Goal: Information Seeking & Learning: Learn about a topic

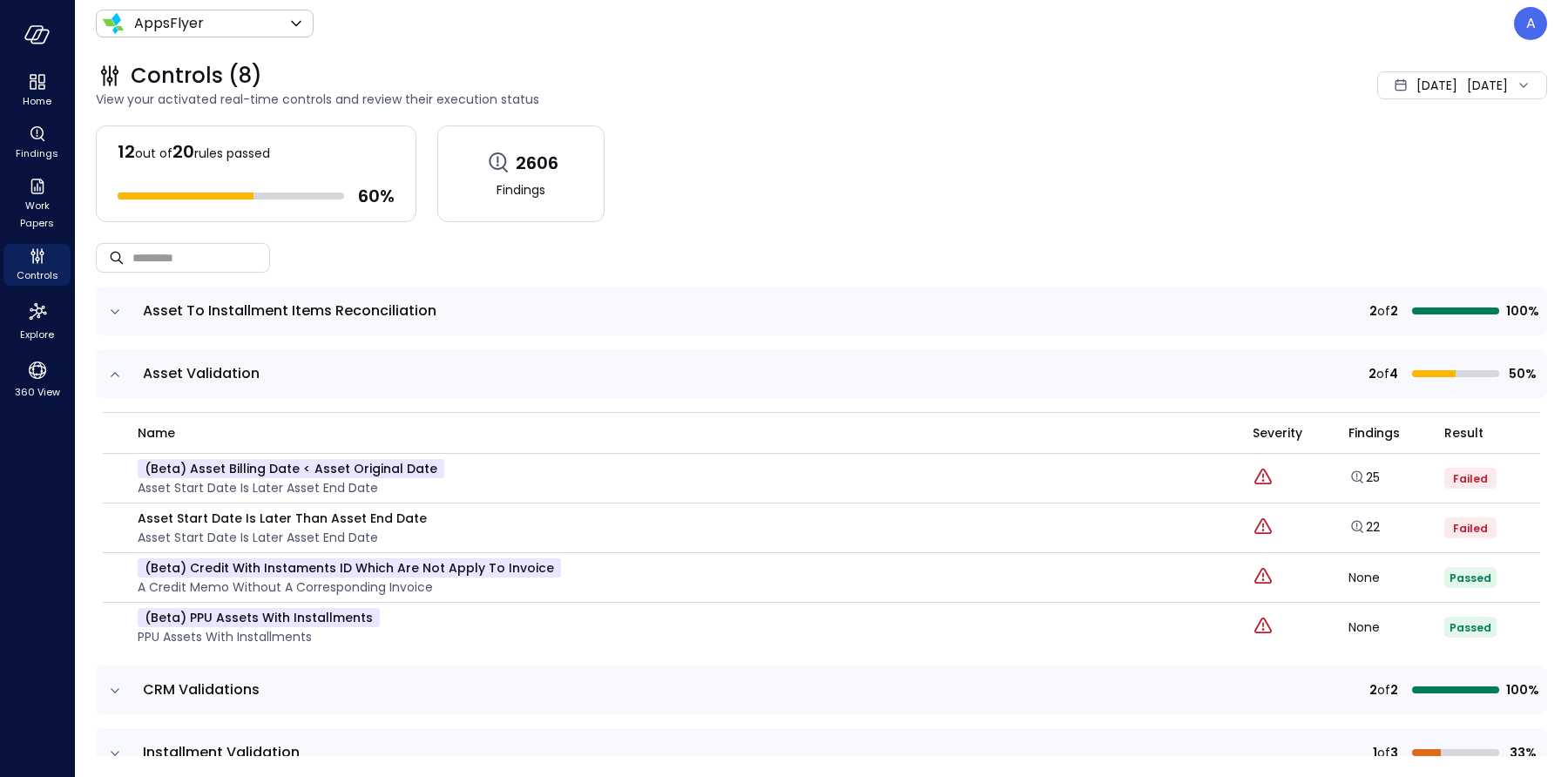
scroll to position [283, 0]
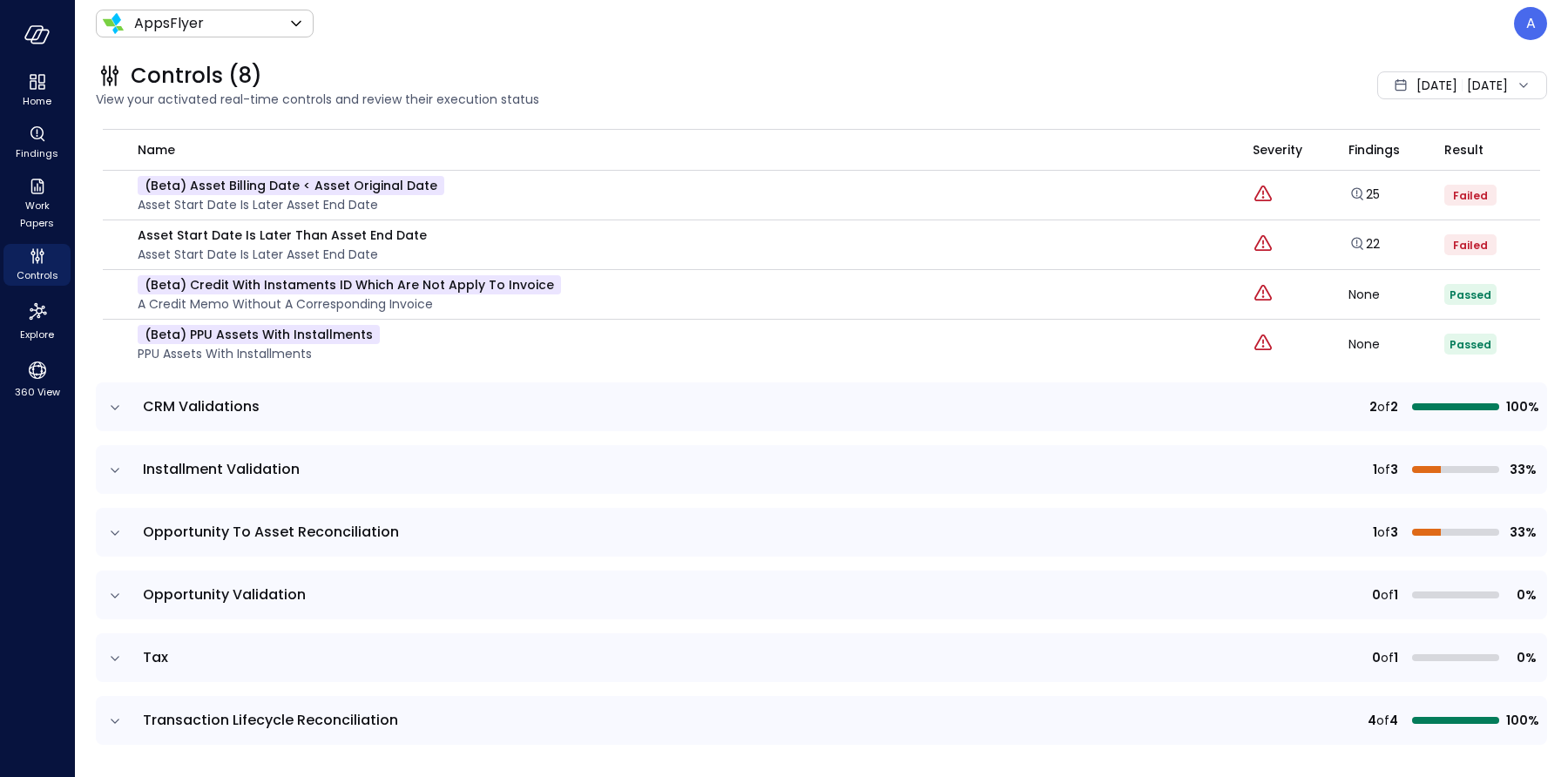
click at [112, 470] on icon "expand row" at bounding box center [115, 471] width 18 height 18
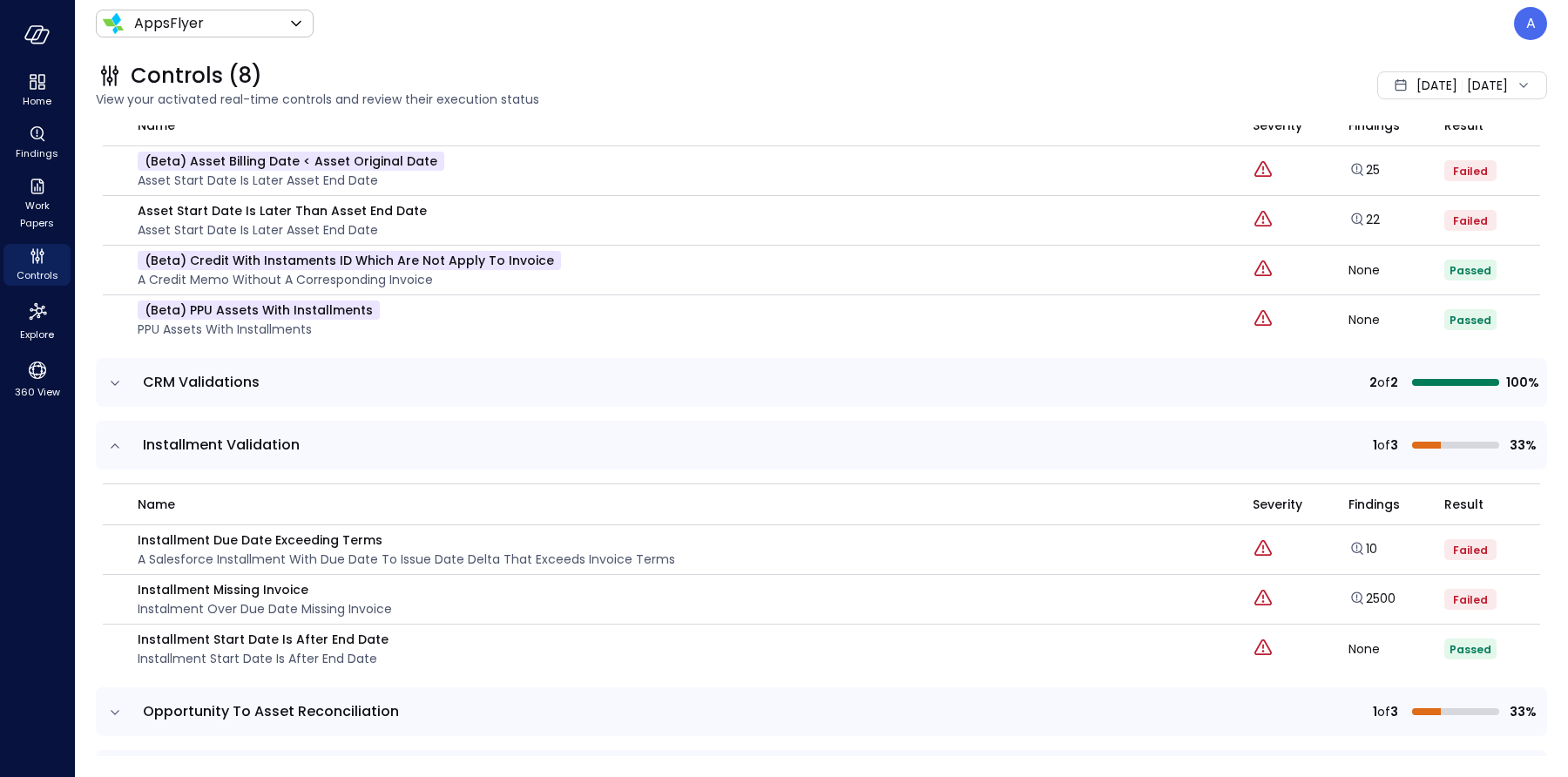
scroll to position [307, 0]
click at [121, 600] on icon "button" at bounding box center [122, 602] width 12 height 12
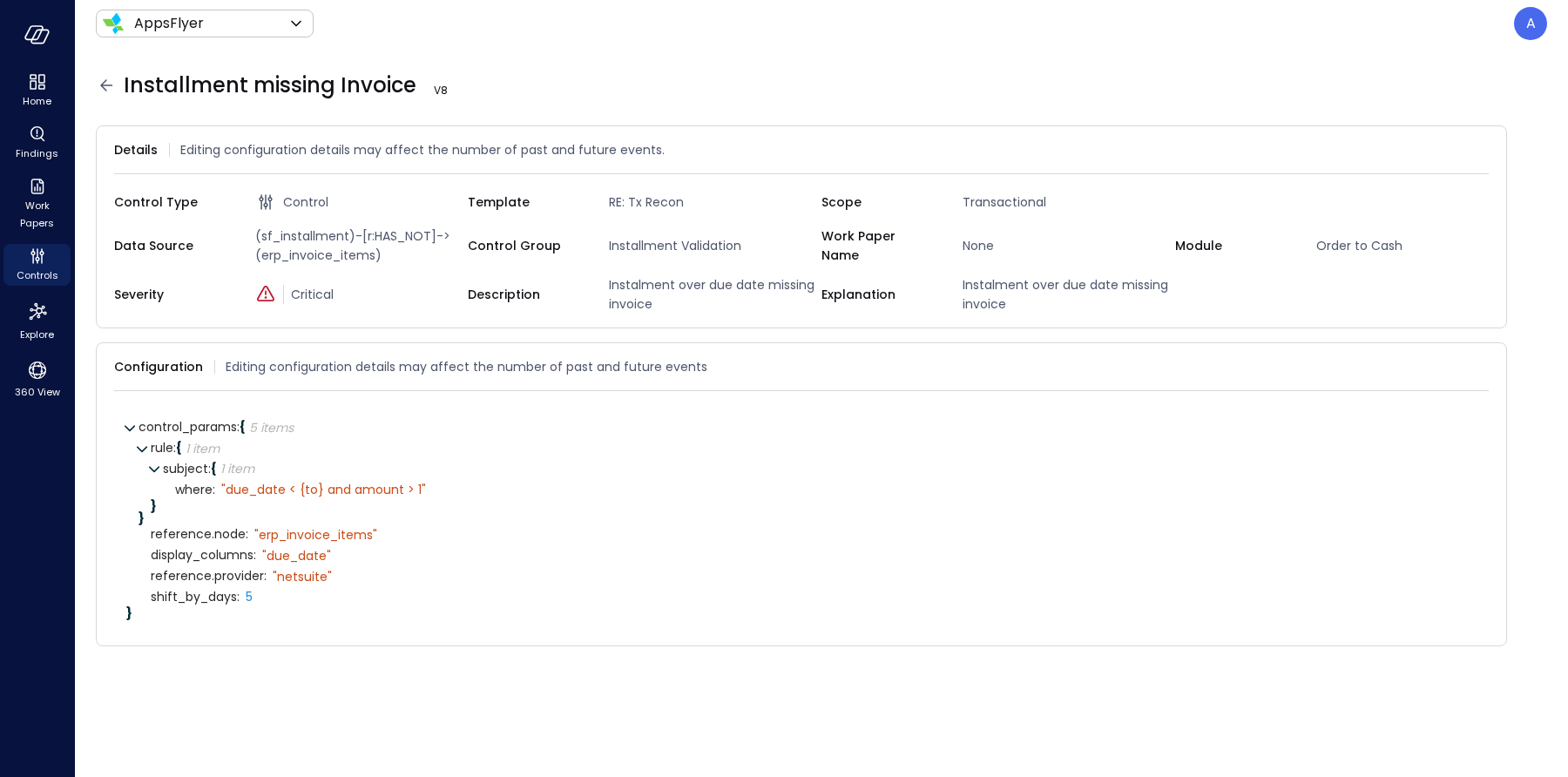
click at [102, 83] on icon at bounding box center [106, 85] width 12 height 12
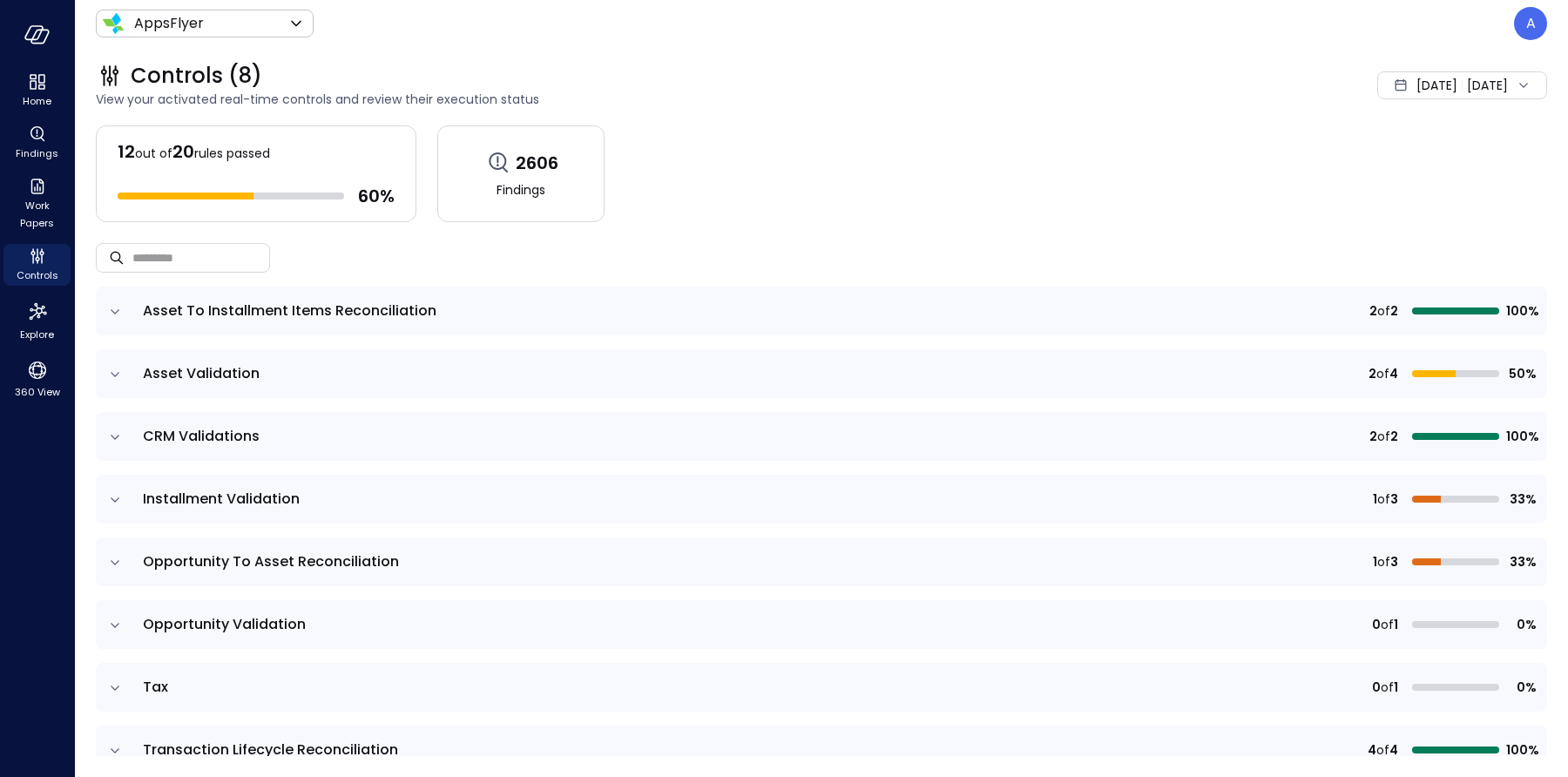
click at [108, 506] on icon "expand row" at bounding box center [115, 500] width 18 height 18
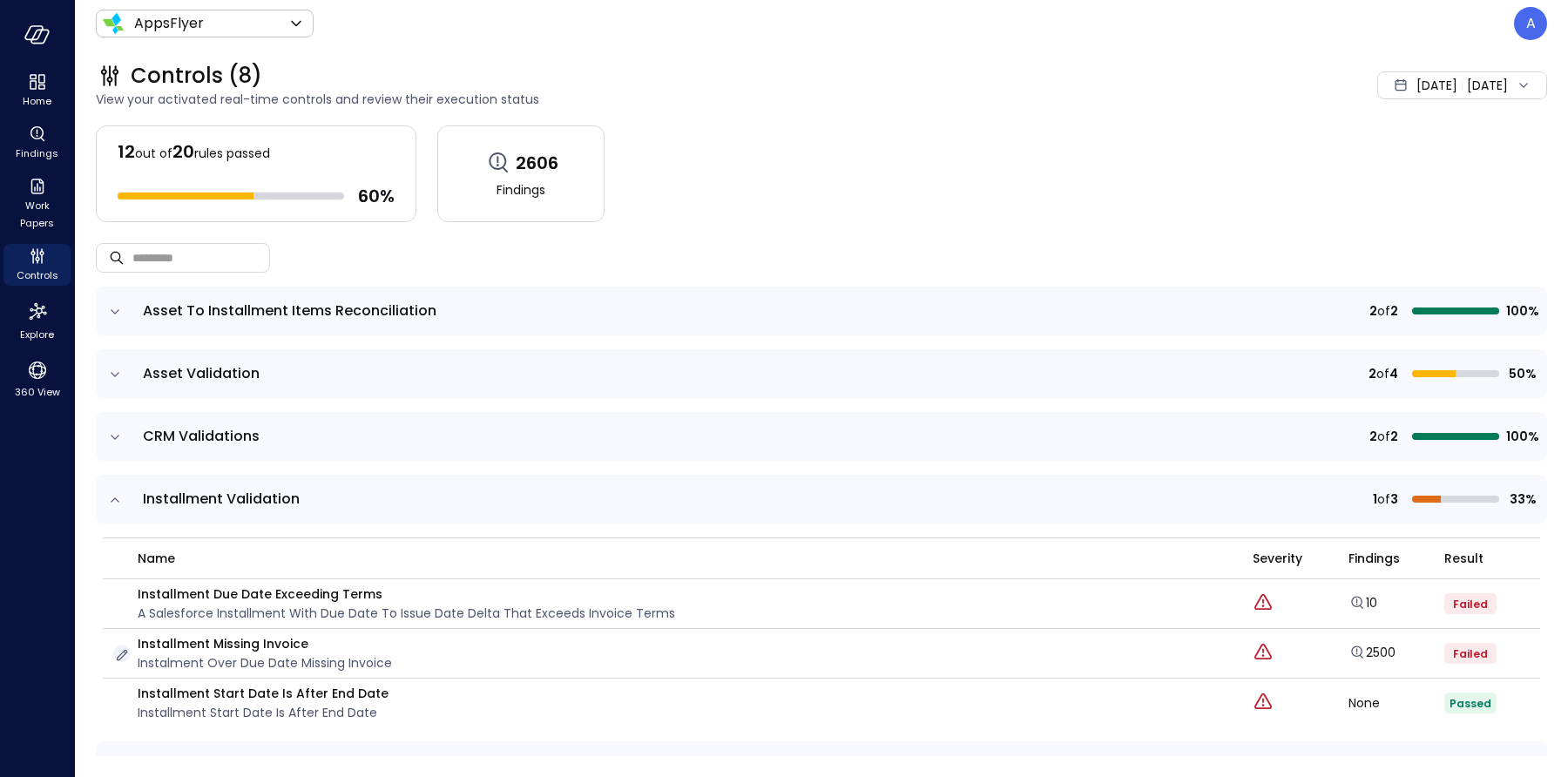
click at [120, 648] on icon "button" at bounding box center [122, 656] width 18 height 18
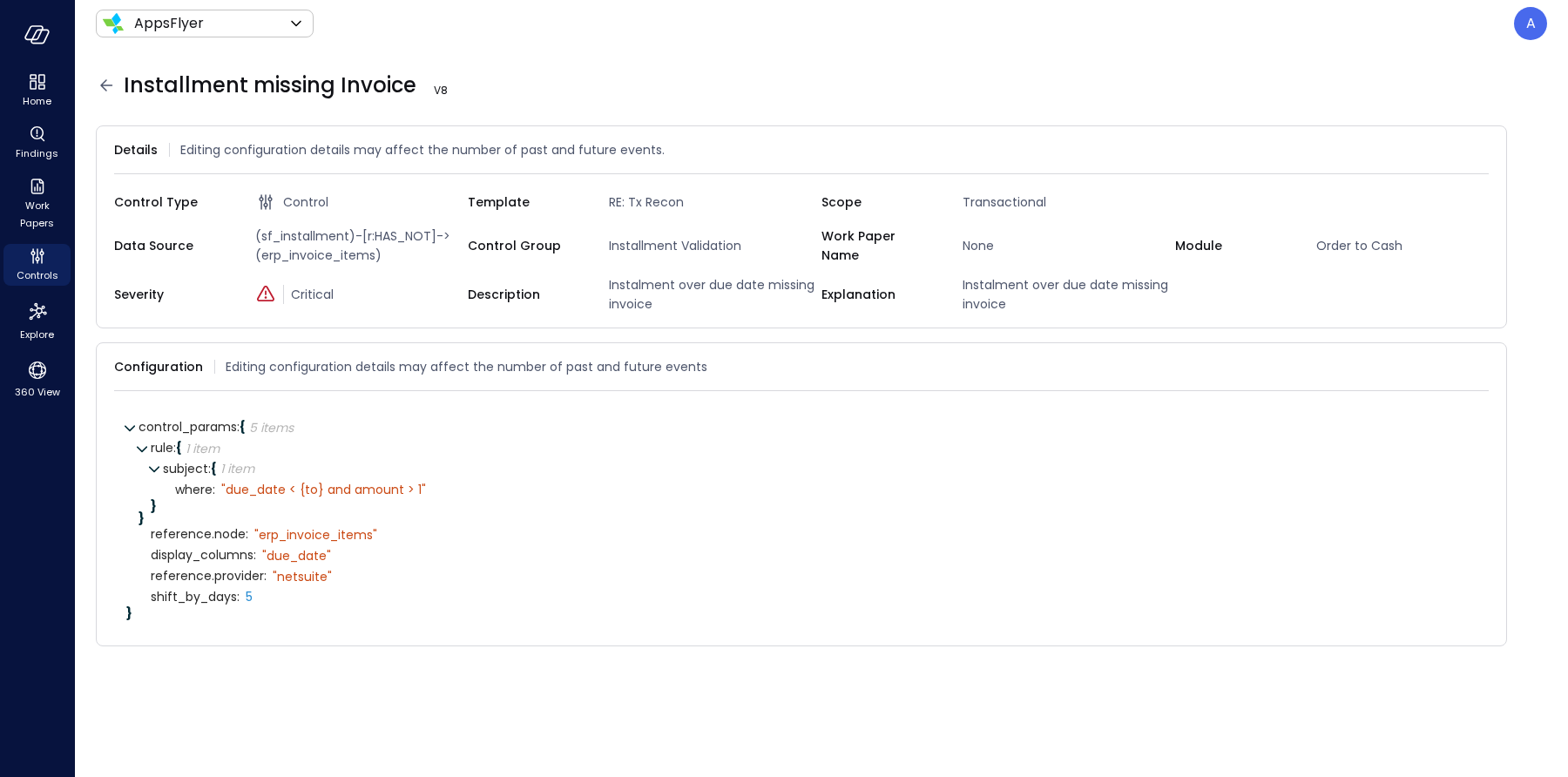
click at [107, 87] on icon at bounding box center [106, 85] width 21 height 21
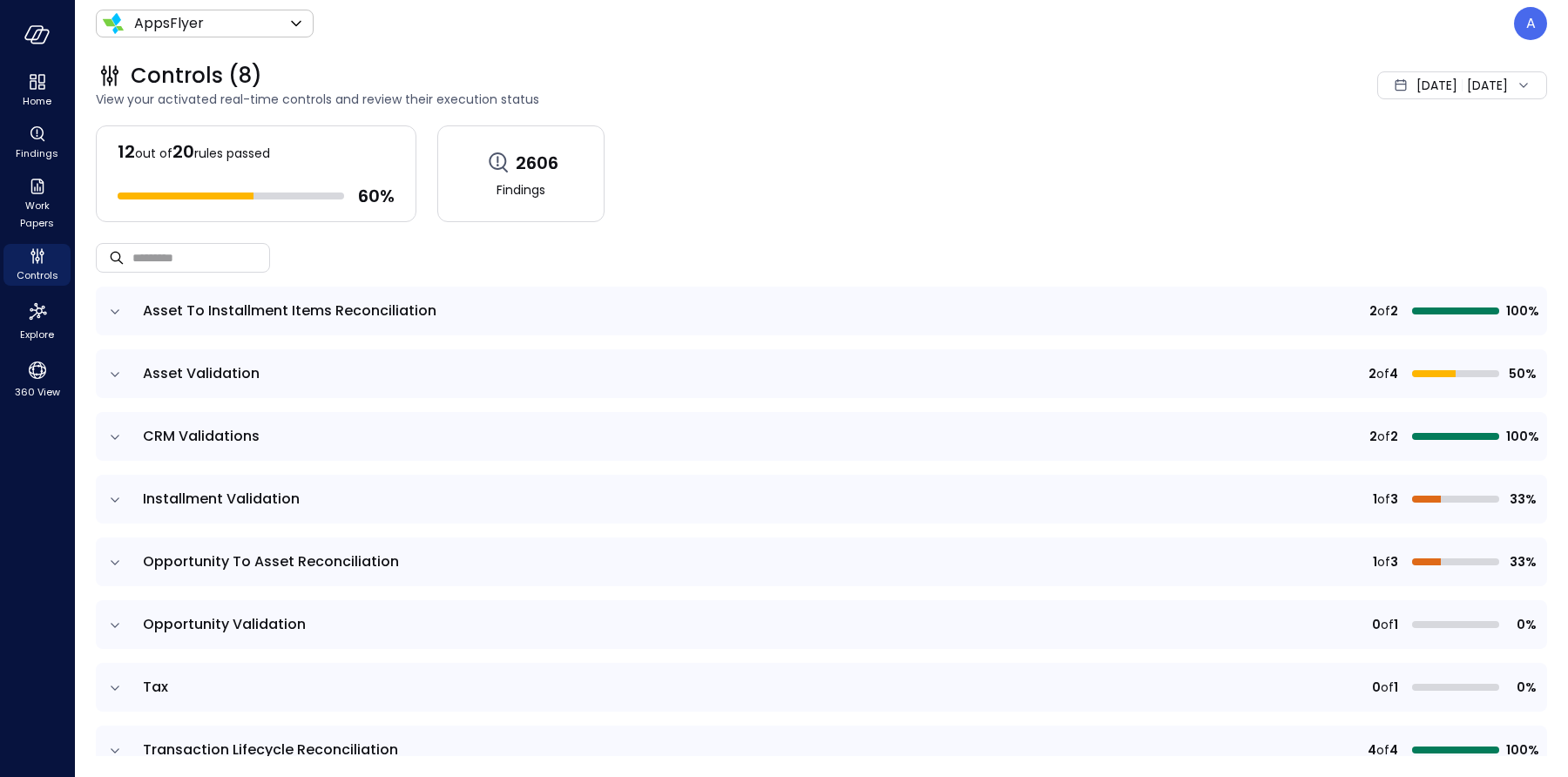
click at [115, 311] on icon "expand row" at bounding box center [115, 311] width 9 height 4
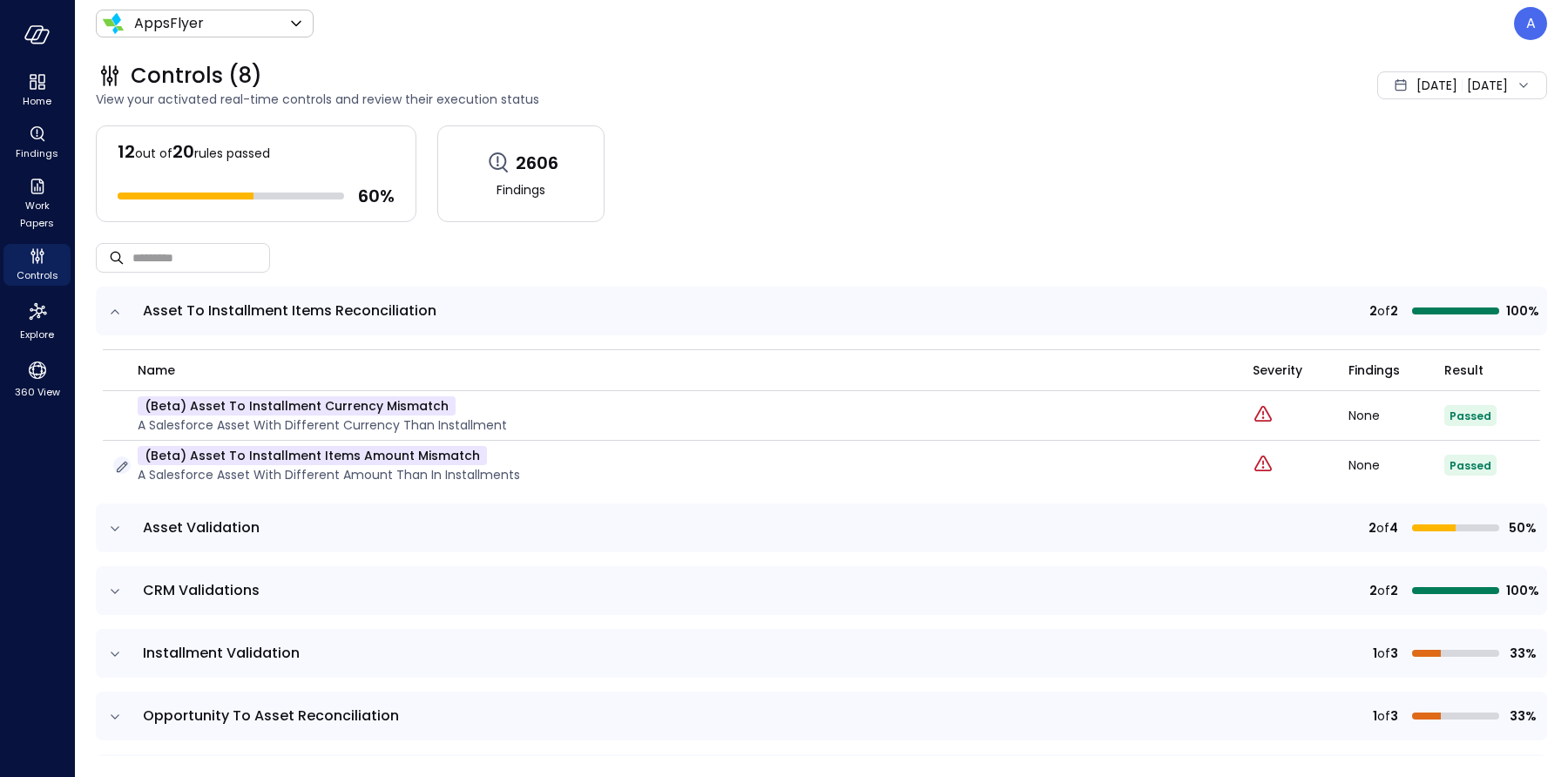
click at [123, 464] on icon "button" at bounding box center [122, 467] width 18 height 18
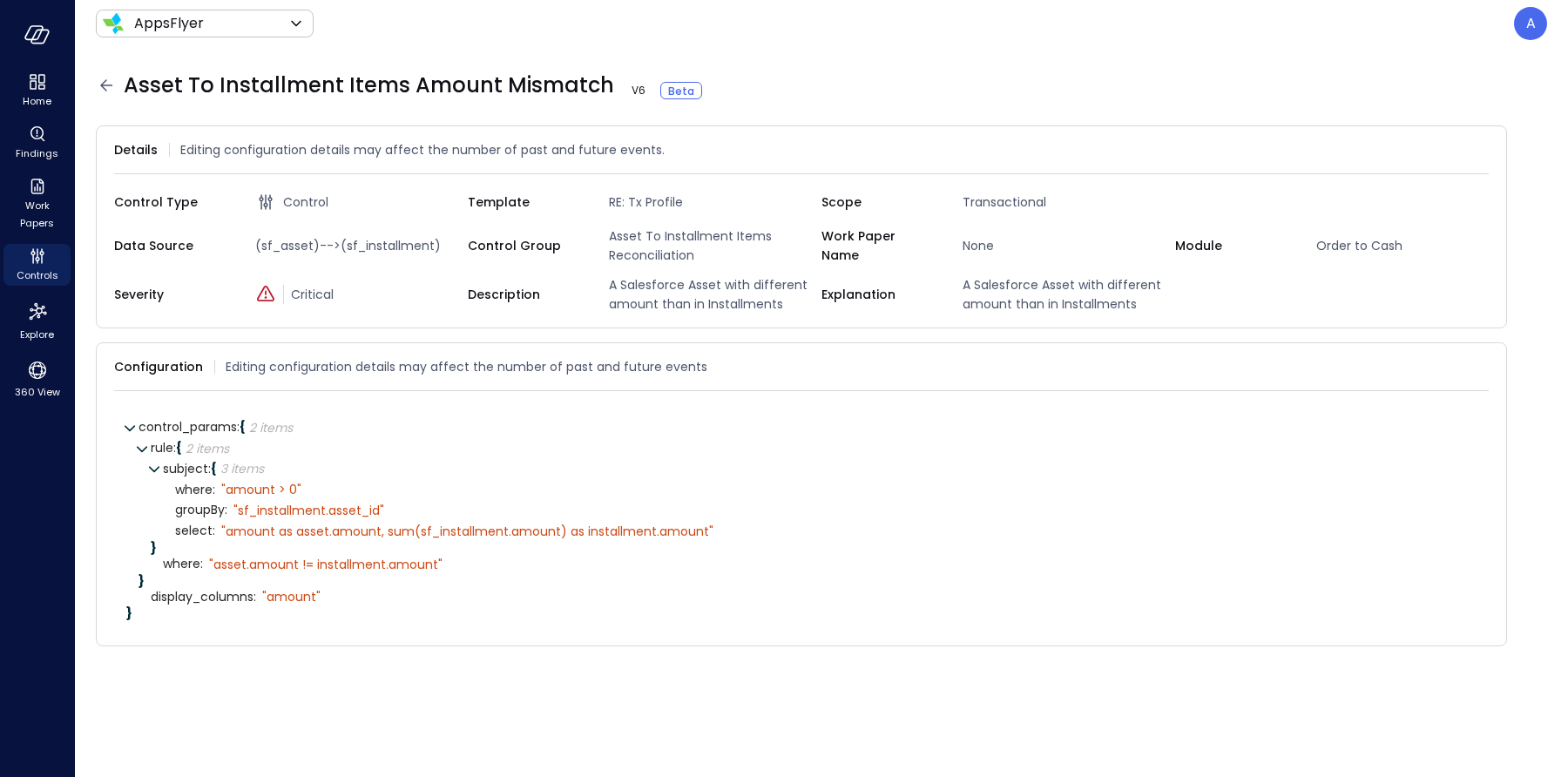
click at [105, 85] on icon at bounding box center [106, 85] width 12 height 12
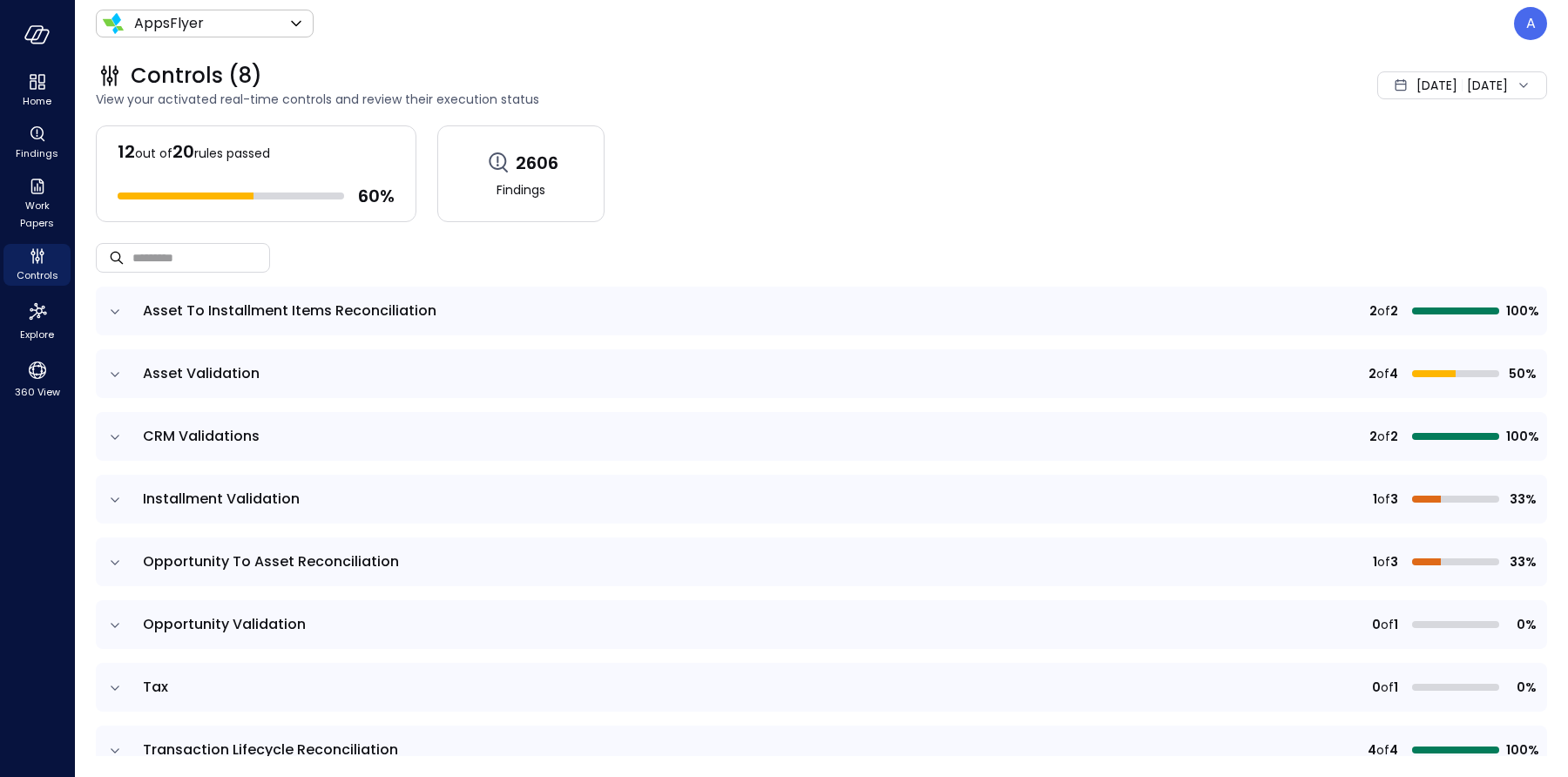
click at [116, 317] on icon "expand row" at bounding box center [115, 312] width 18 height 18
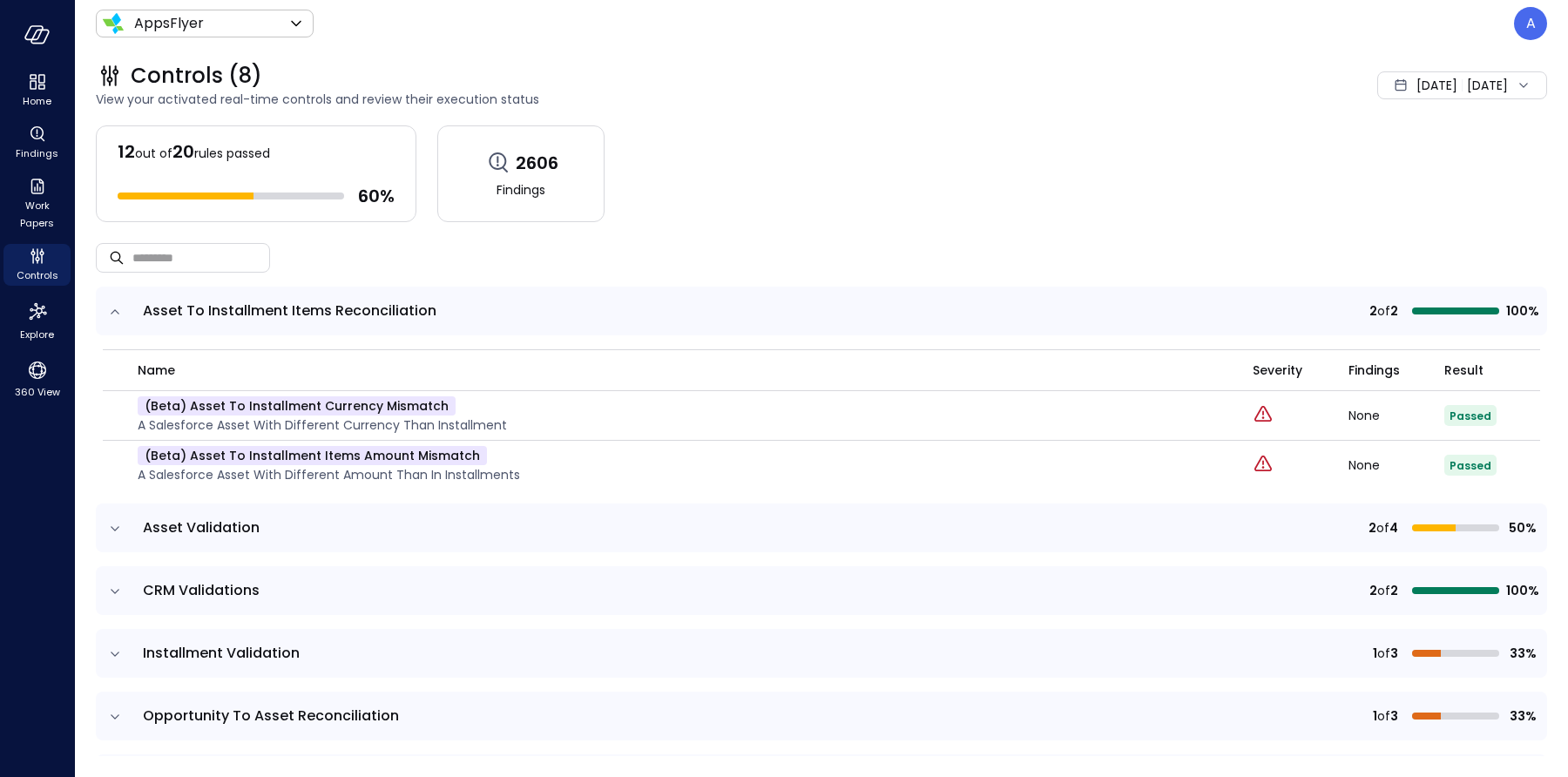
click at [1416, 92] on span "Jul 1, 2025" at bounding box center [1437, 85] width 41 height 20
click at [1414, 195] on li "Current Year 2025" at bounding box center [1429, 190] width 139 height 28
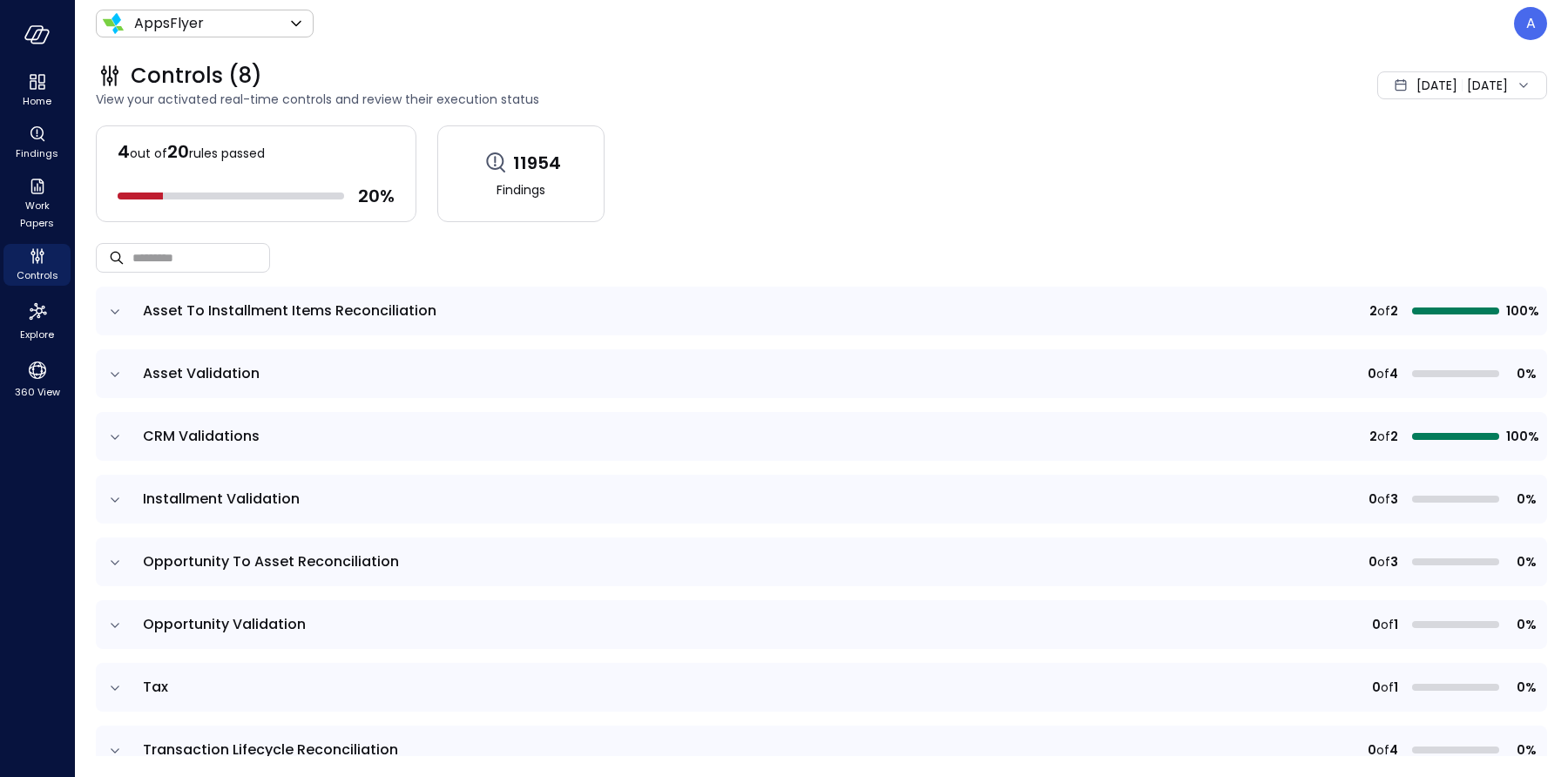
click at [118, 316] on icon "expand row" at bounding box center [115, 312] width 18 height 18
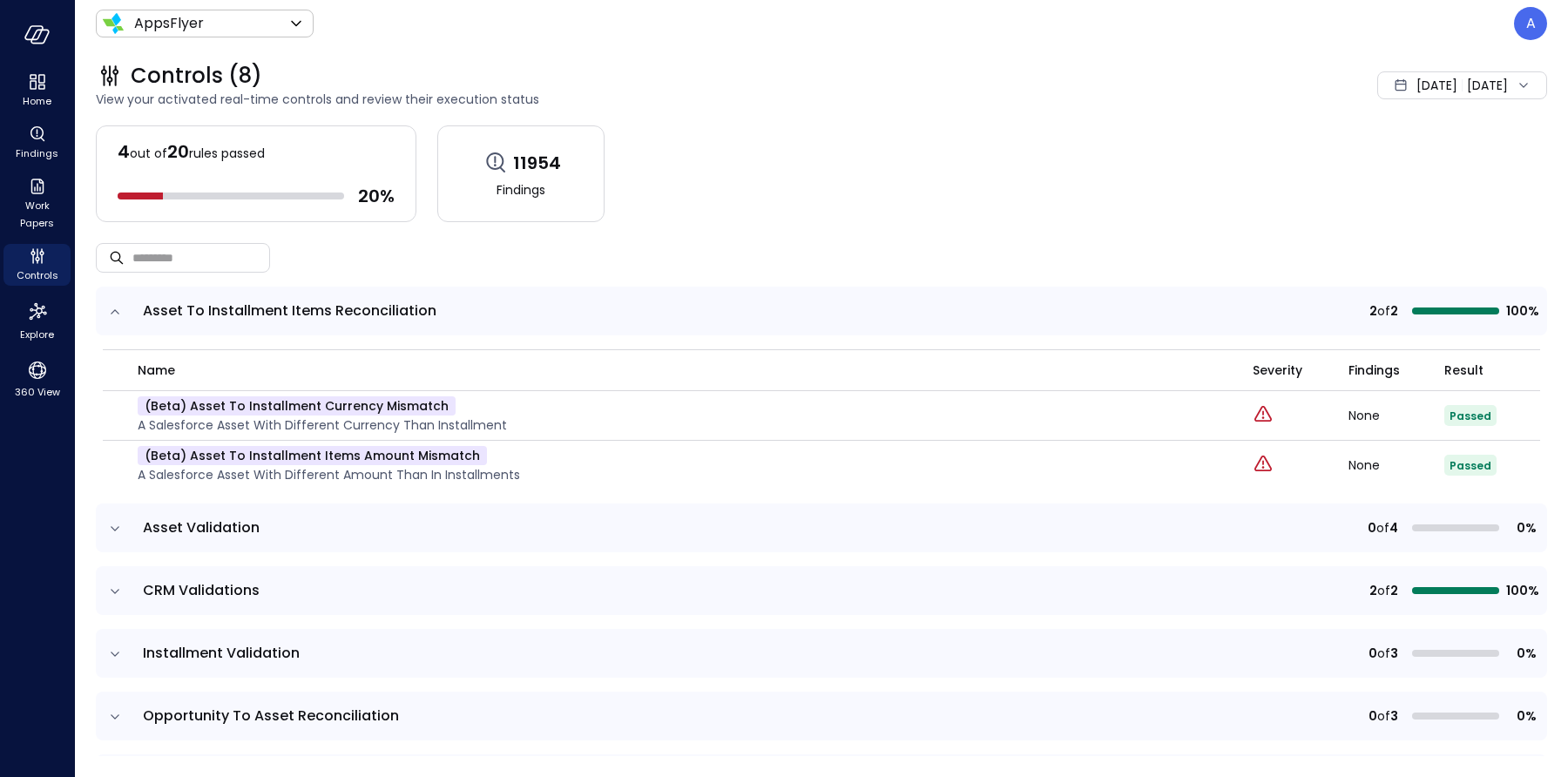
click at [1416, 91] on span "Jan 1, 2025" at bounding box center [1437, 85] width 41 height 20
click at [1407, 213] on li "Custom" at bounding box center [1416, 219] width 139 height 29
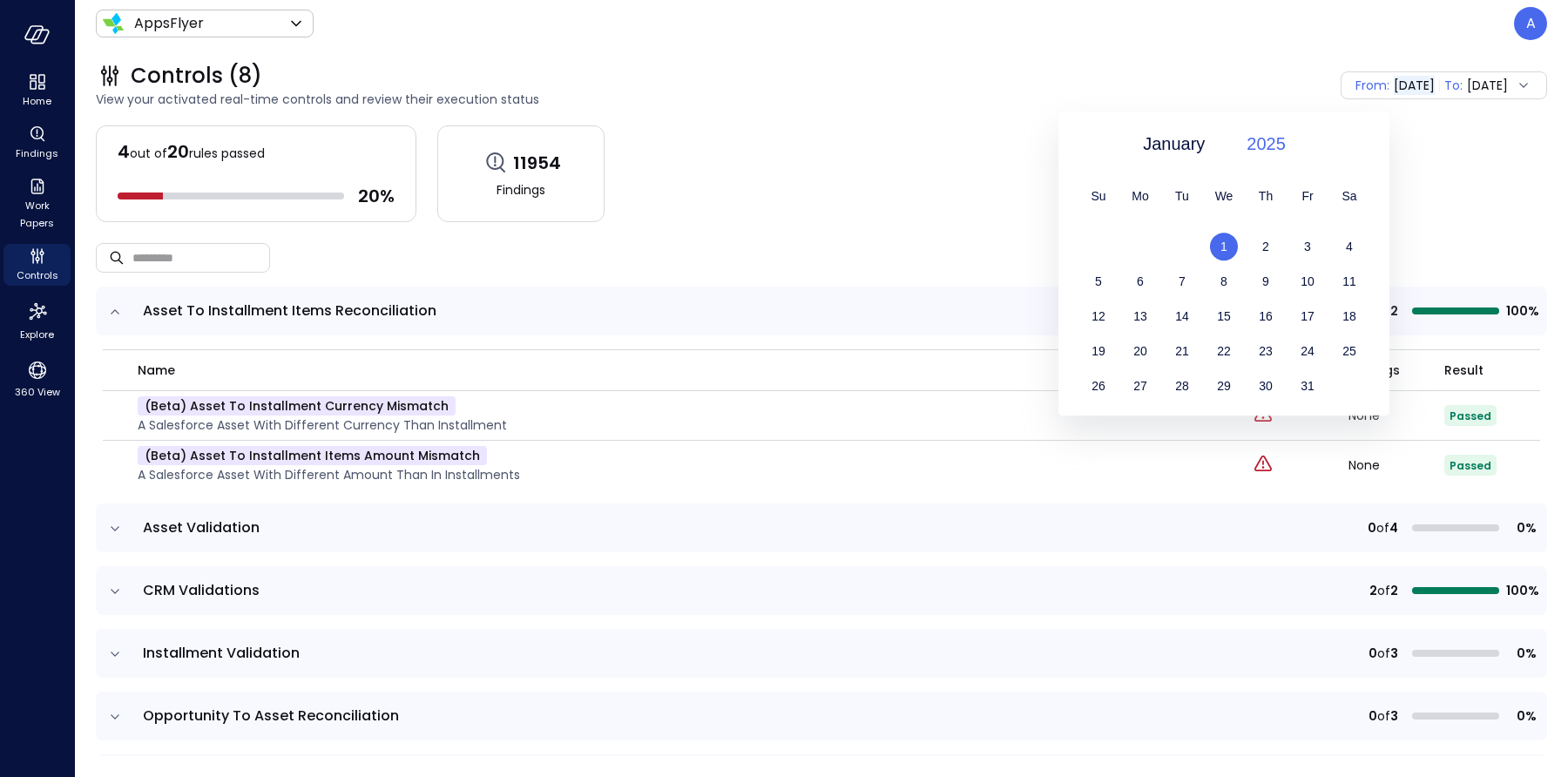
click at [1264, 145] on span "2025" at bounding box center [1267, 144] width 39 height 26
click at [1274, 184] on div "2024" at bounding box center [1275, 179] width 91 height 29
click at [1130, 249] on div "1" at bounding box center [1140, 247] width 42 height 27
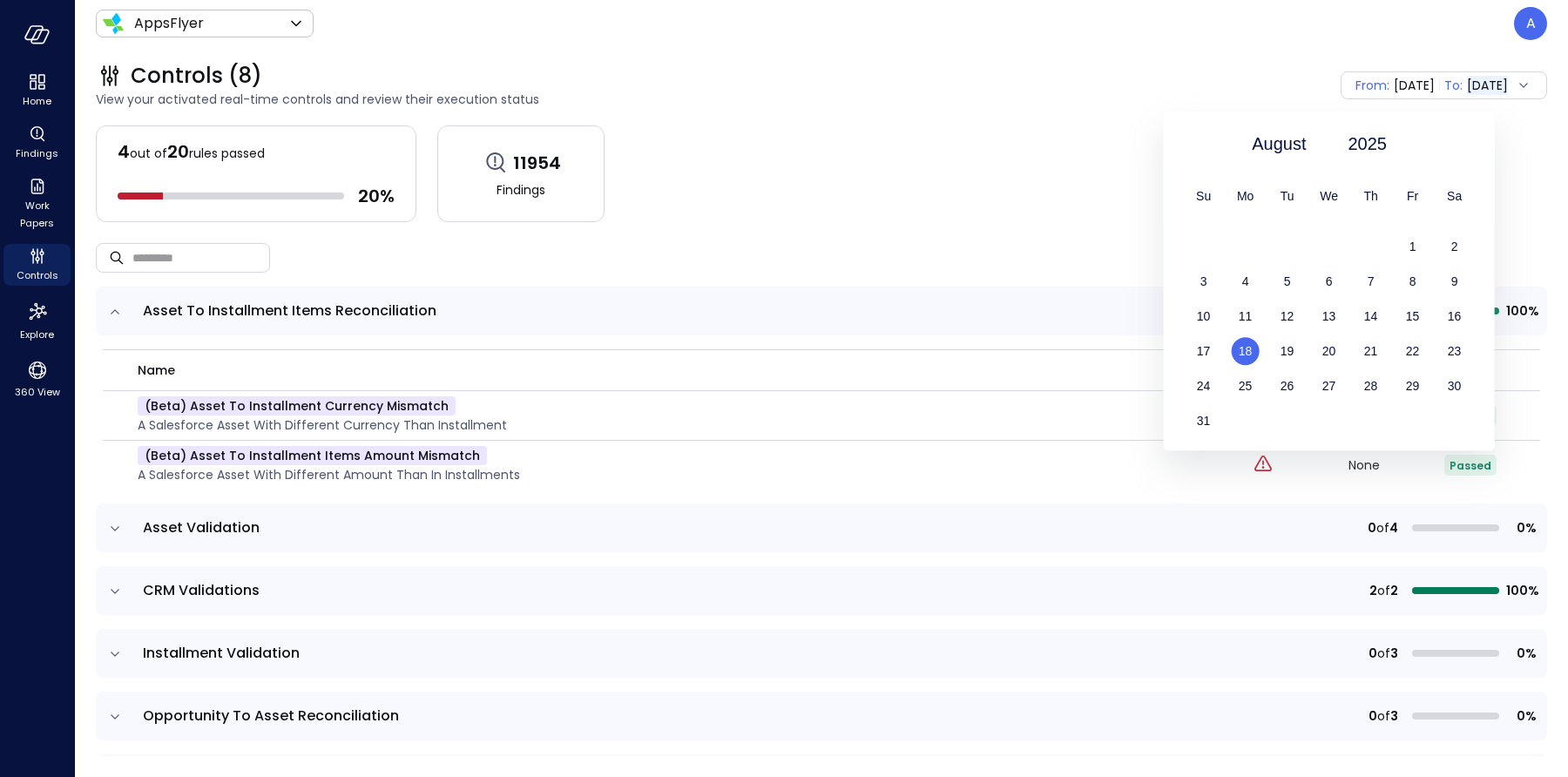
click at [1251, 360] on div "18" at bounding box center [1246, 351] width 42 height 27
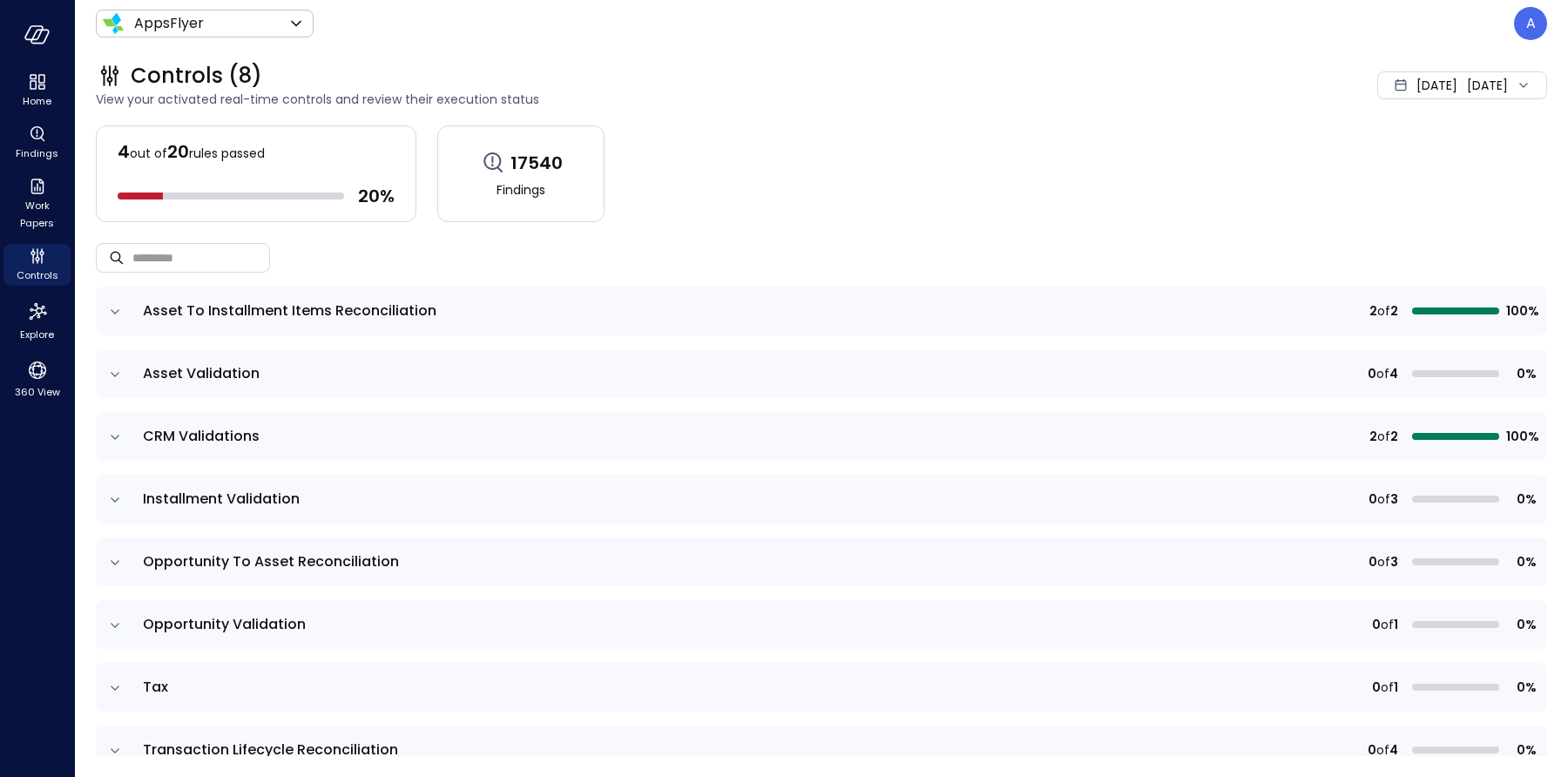
click at [116, 308] on icon "expand row" at bounding box center [115, 312] width 18 height 18
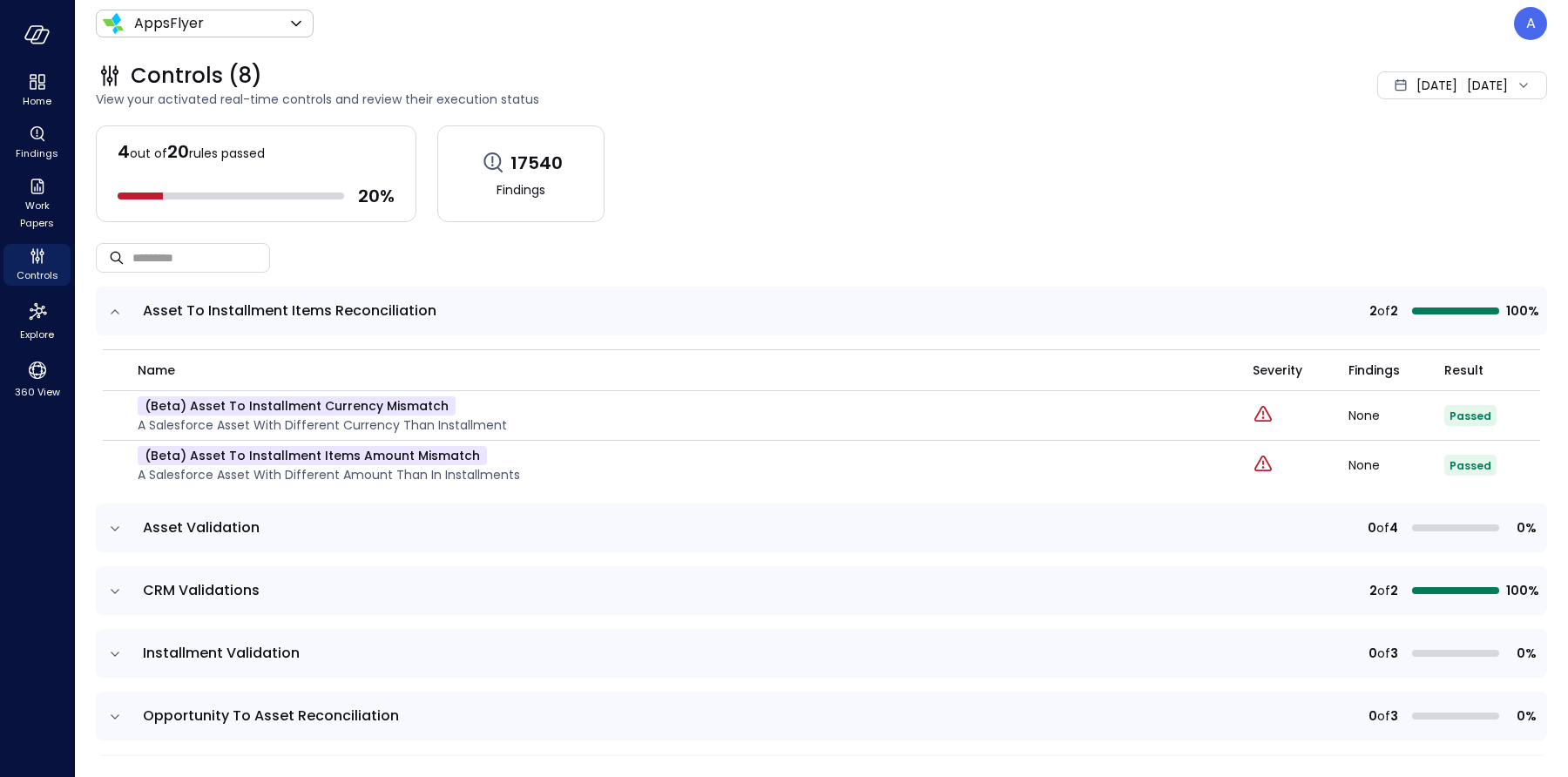
click at [195, 526] on span "Asset Validation" at bounding box center [201, 527] width 116 height 20
click at [118, 521] on icon "expand row" at bounding box center [115, 528] width 18 height 18
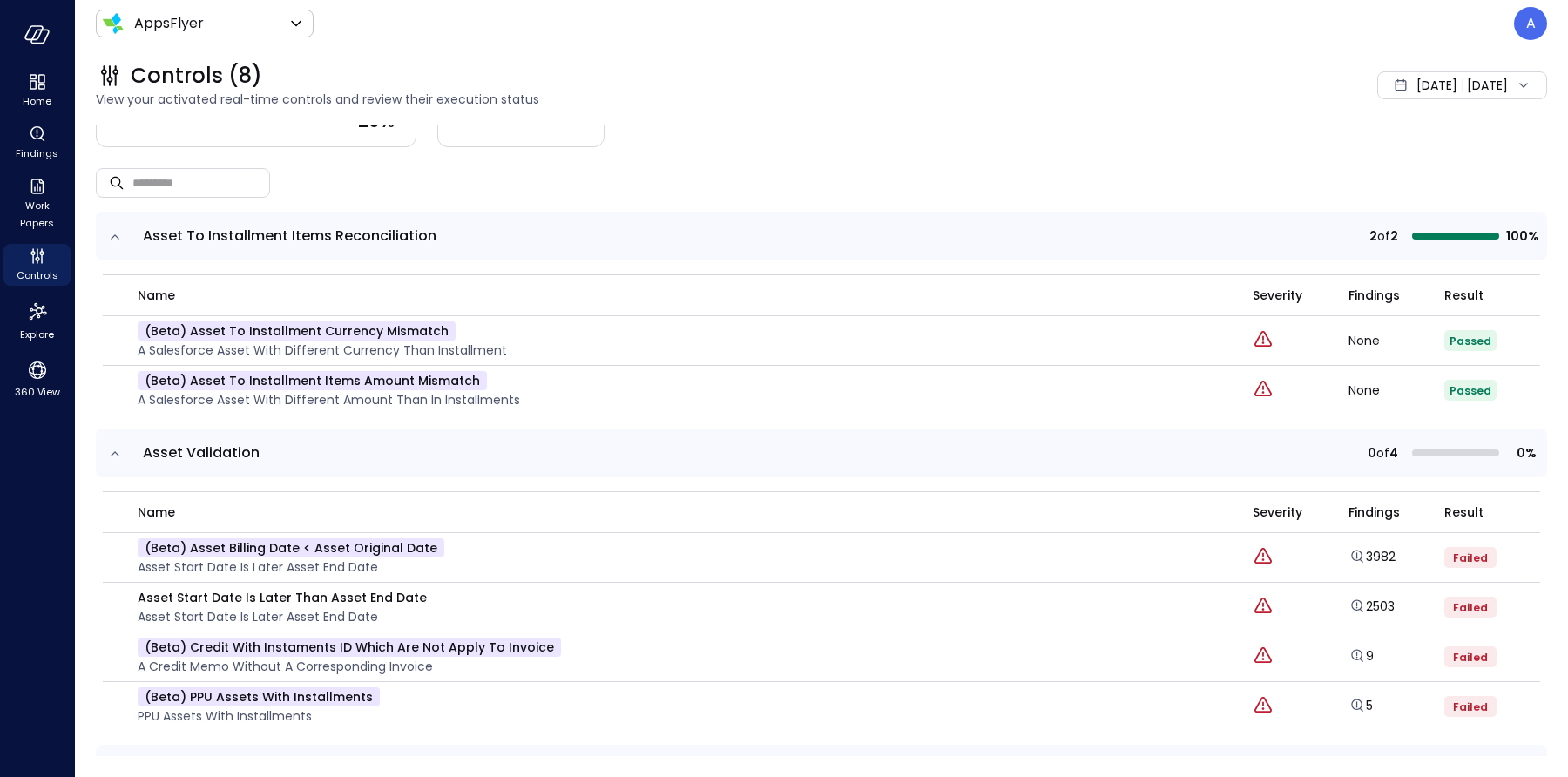
scroll to position [79, 0]
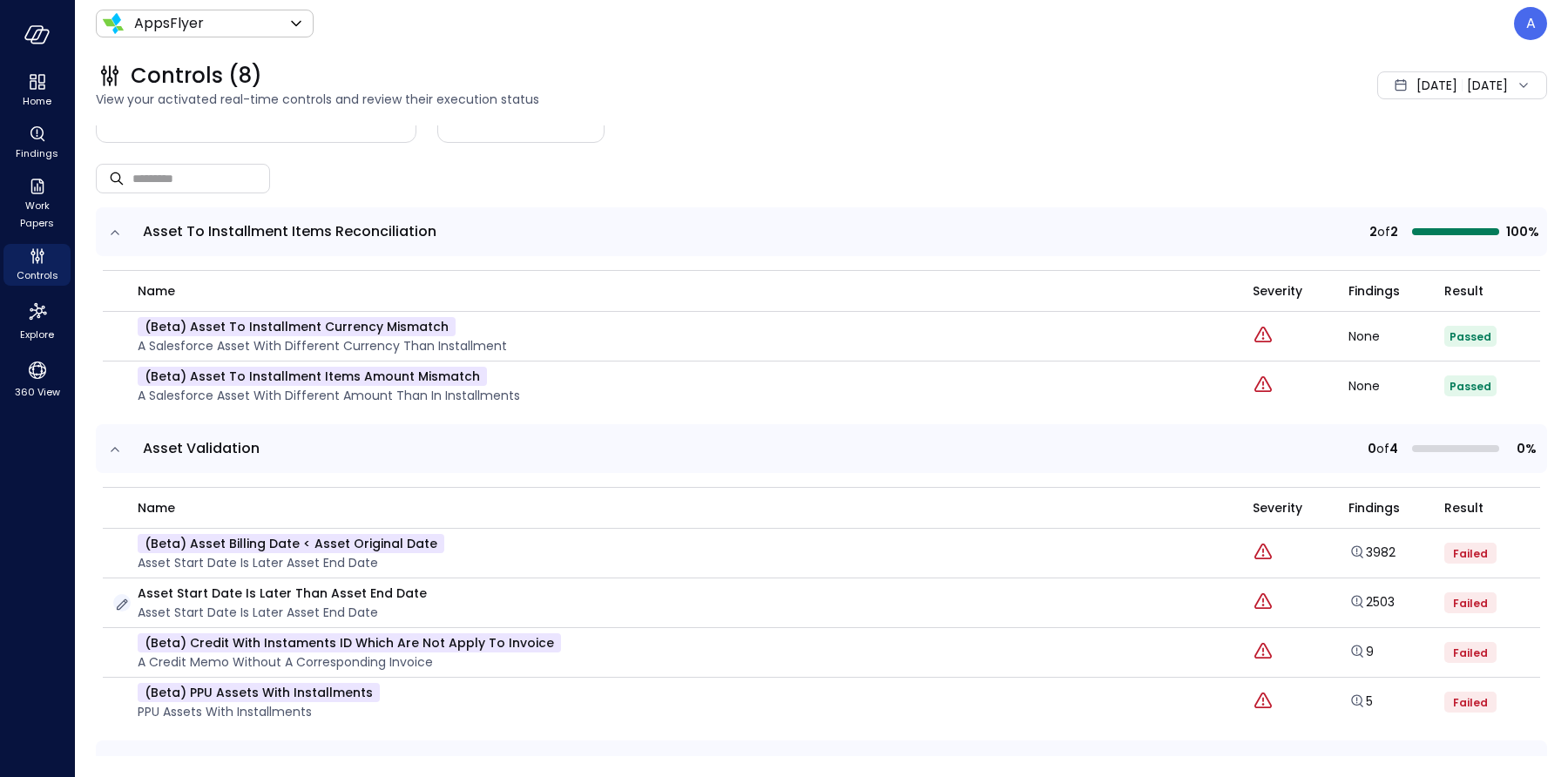
click at [119, 605] on icon "button" at bounding box center [122, 605] width 18 height 18
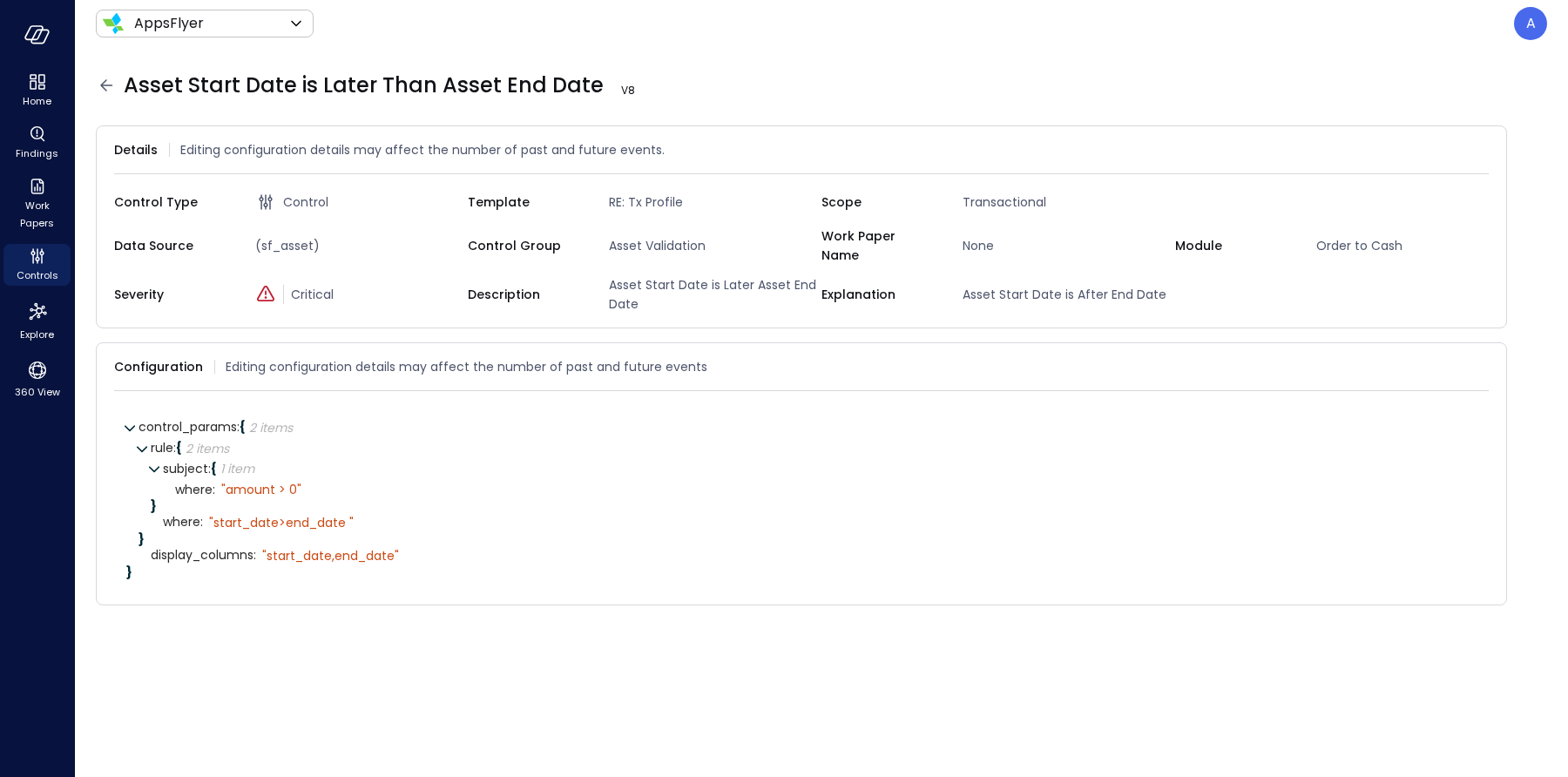
click at [105, 86] on icon at bounding box center [106, 85] width 21 height 21
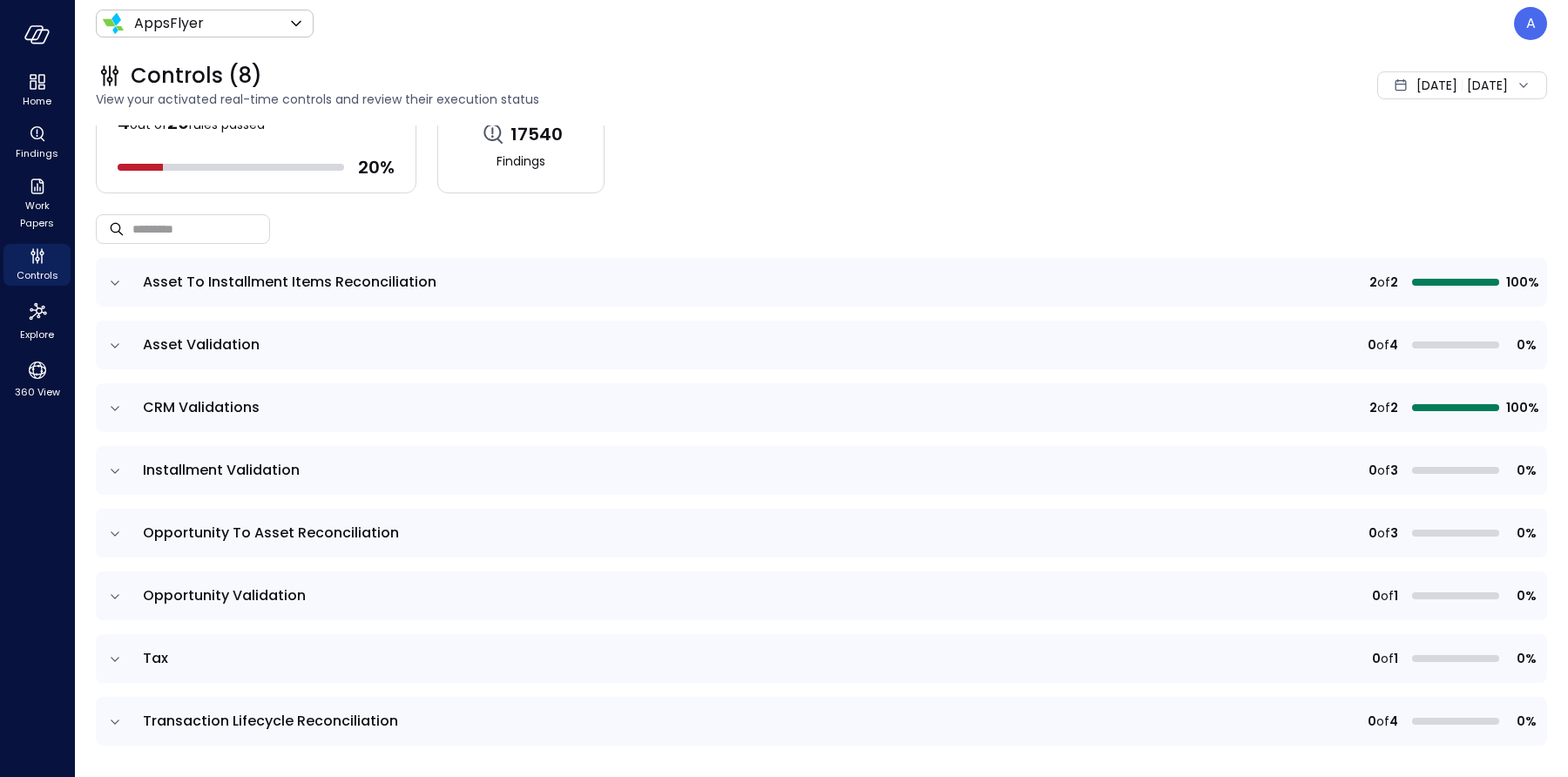
scroll to position [30, 0]
click at [119, 341] on icon "expand row" at bounding box center [115, 344] width 18 height 18
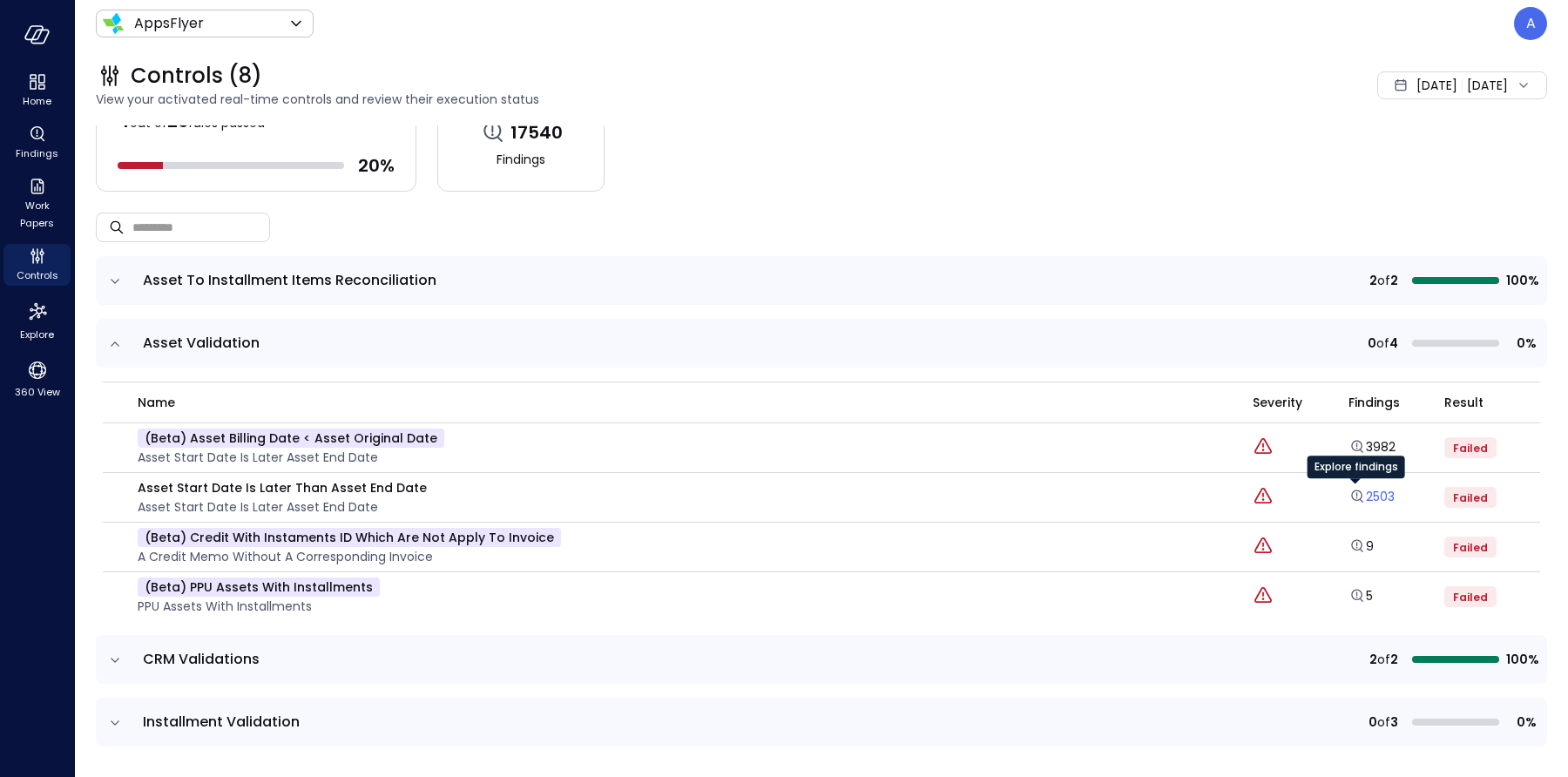
click at [1349, 492] on icon "Explore findings" at bounding box center [1358, 497] width 18 height 18
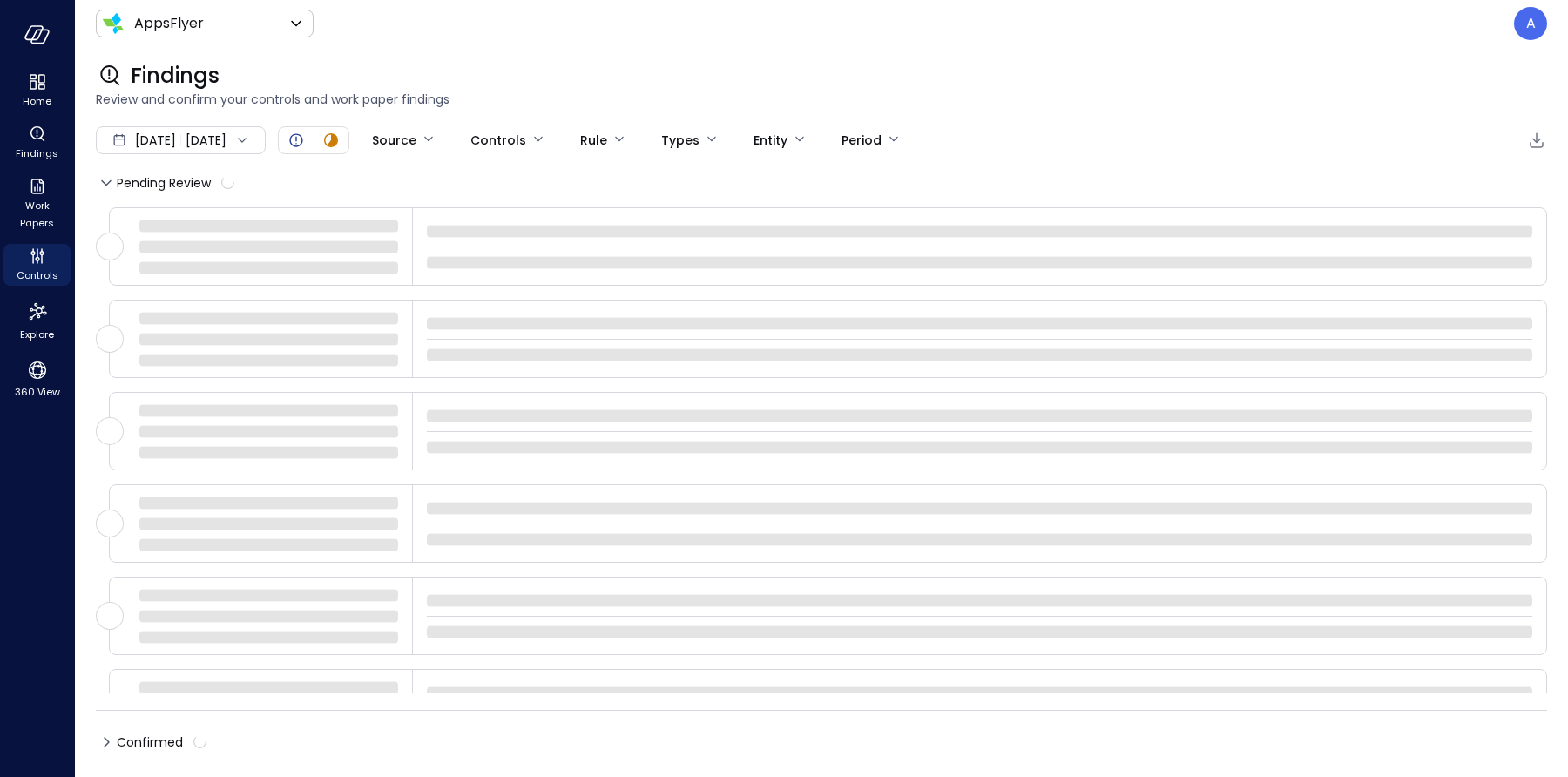
type input "****"
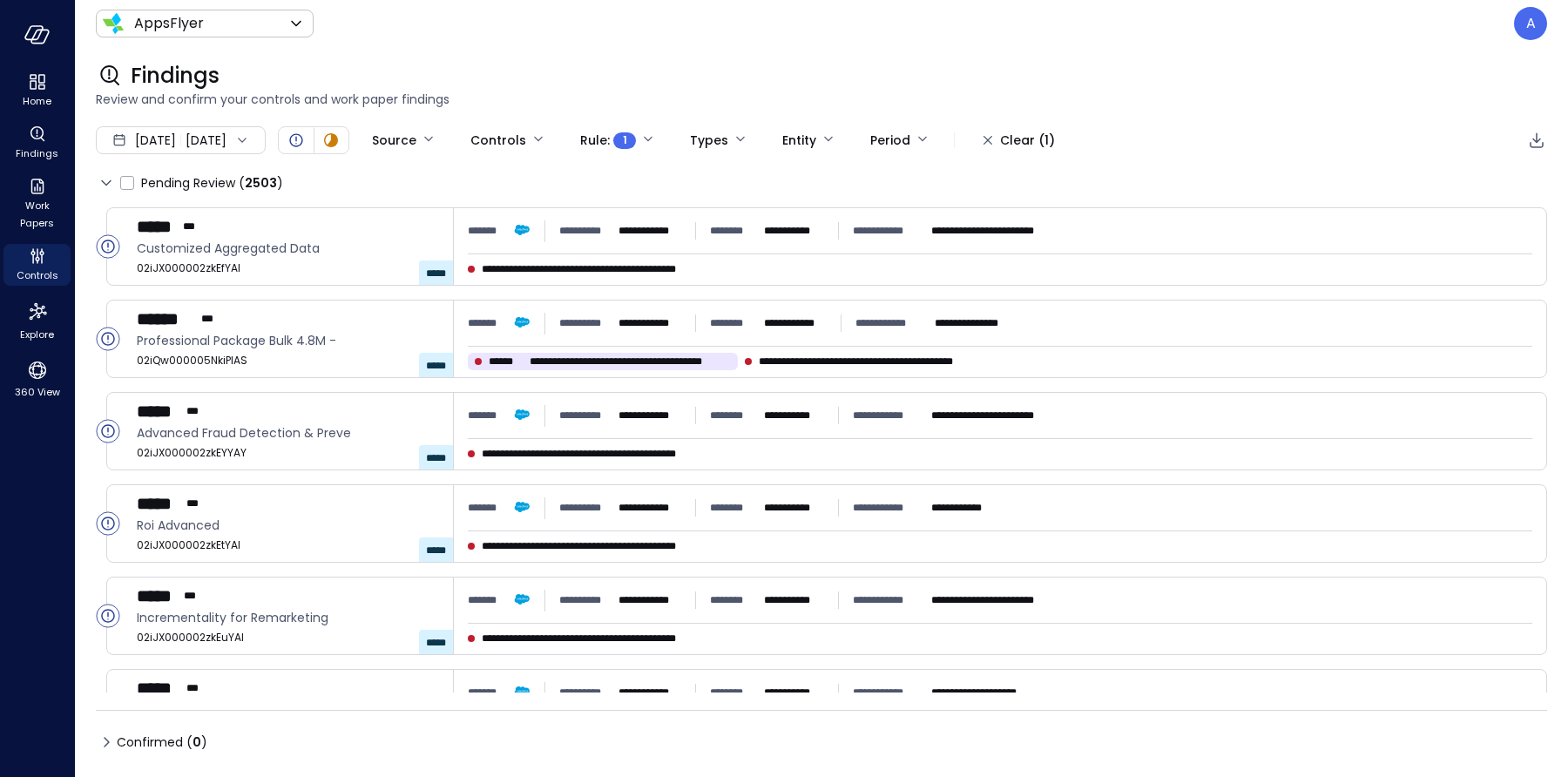
click at [176, 137] on span "Jan 1, 2024" at bounding box center [156, 141] width 41 height 20
click at [182, 215] on li "July 2025" at bounding box center [191, 216] width 139 height 28
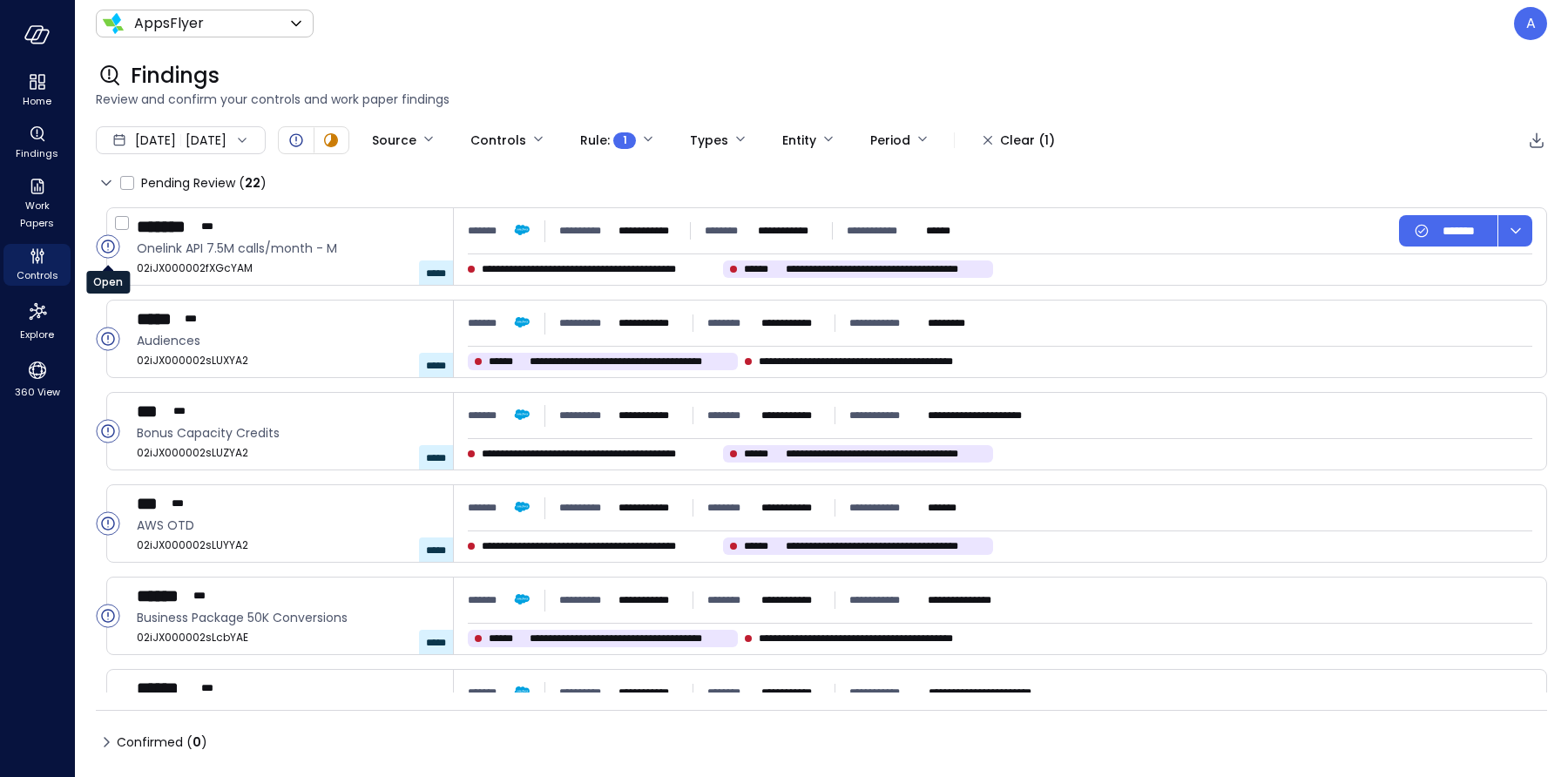
click at [111, 245] on circle "Open" at bounding box center [108, 246] width 23 height 23
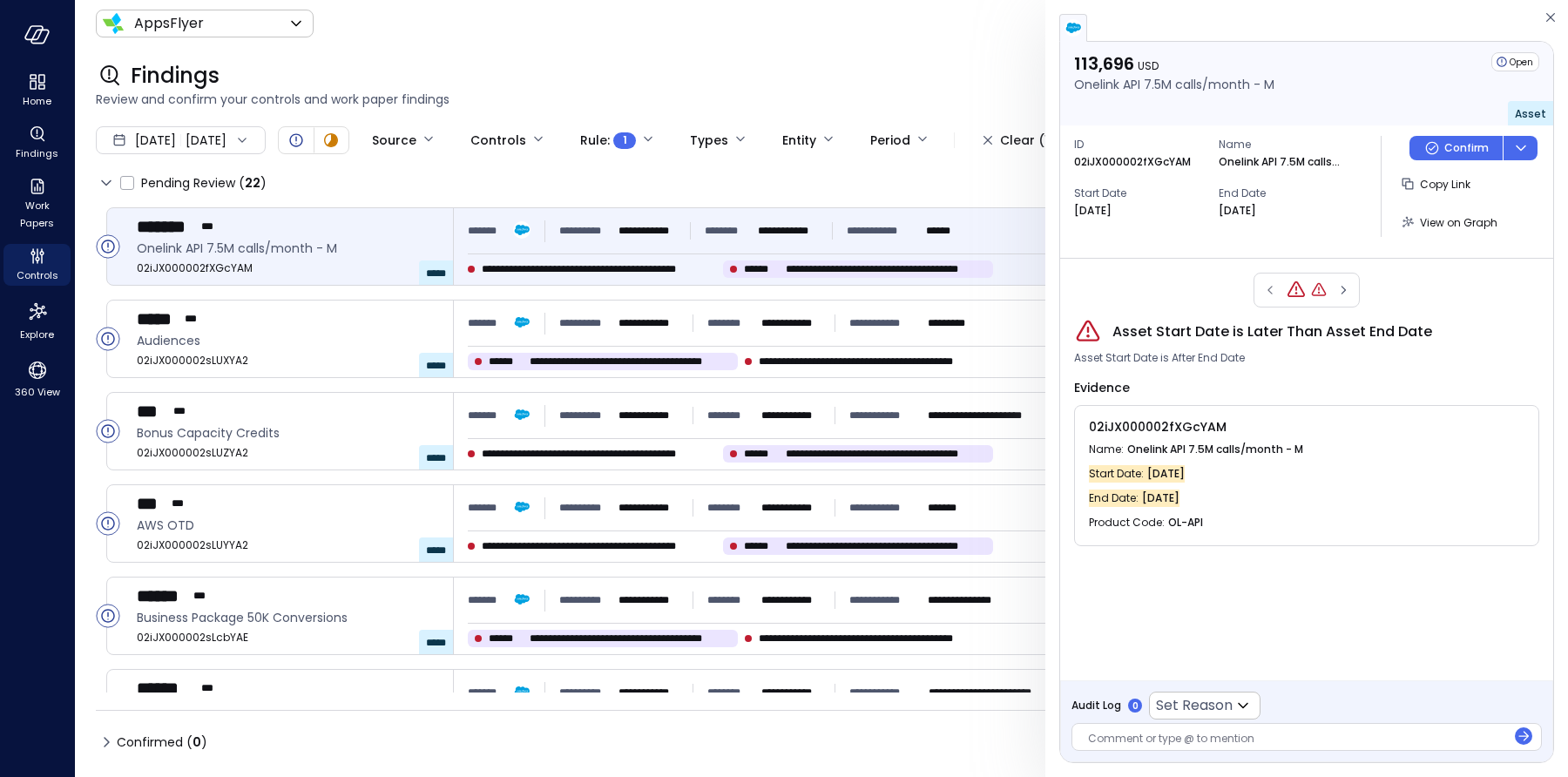
click at [1185, 470] on span "Jul 31, 2025" at bounding box center [1166, 474] width 37 height 18
click at [1179, 492] on span "Jul 30, 2025" at bounding box center [1161, 498] width 37 height 18
click at [107, 431] on icon "Open" at bounding box center [107, 431] width 1 height 8
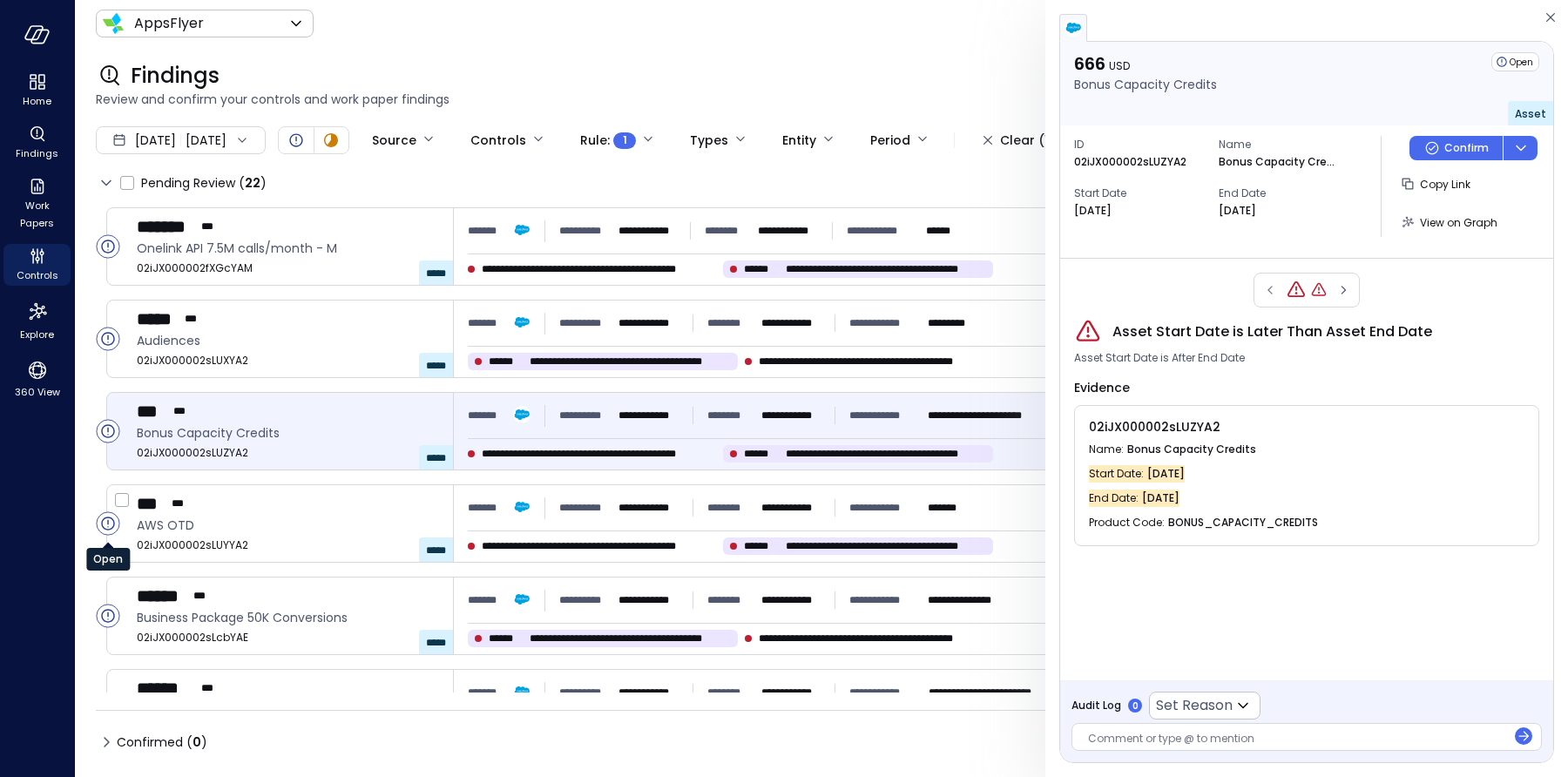
click at [108, 521] on icon "Open" at bounding box center [107, 524] width 1 height 8
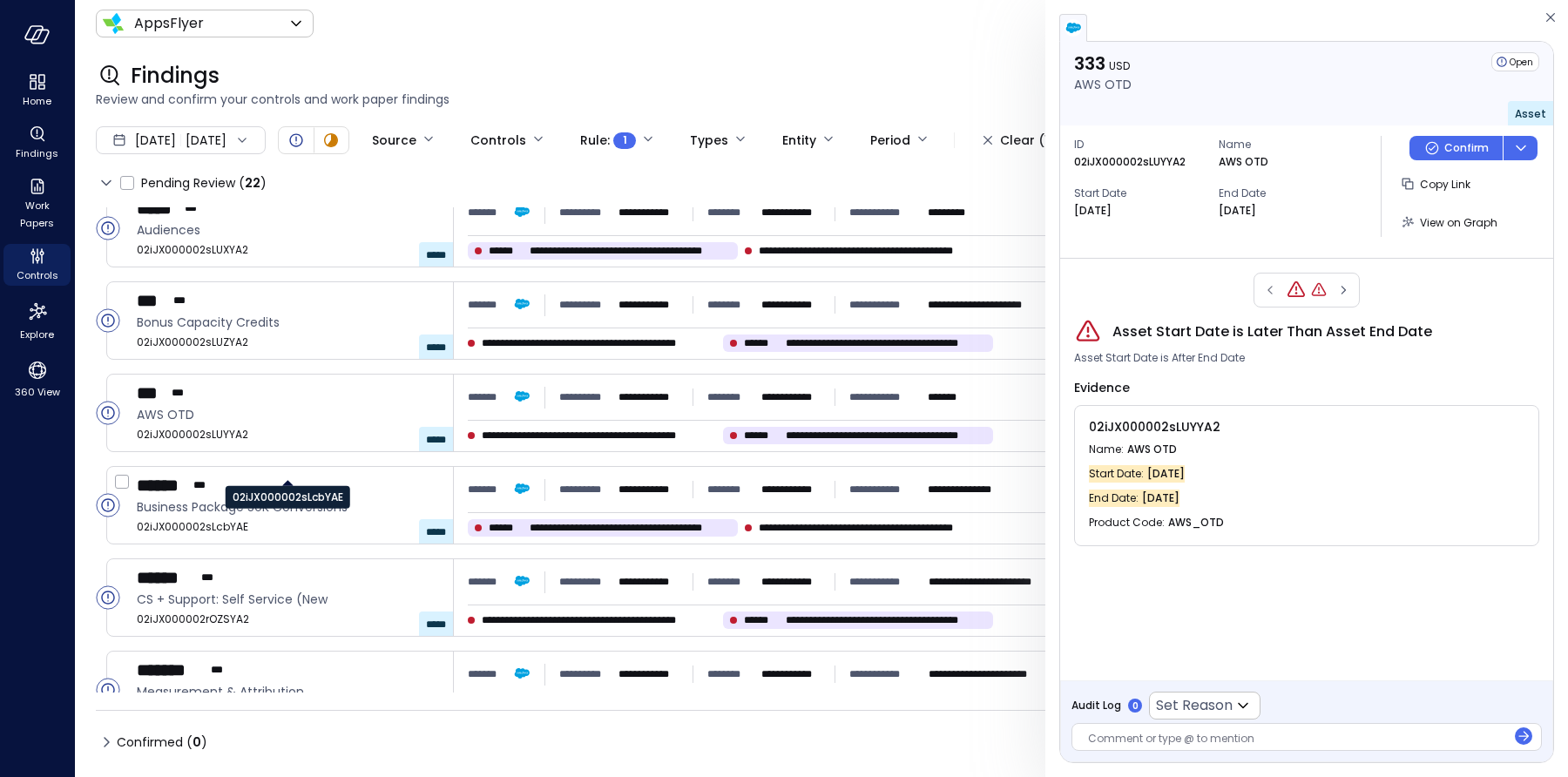
scroll to position [172, 0]
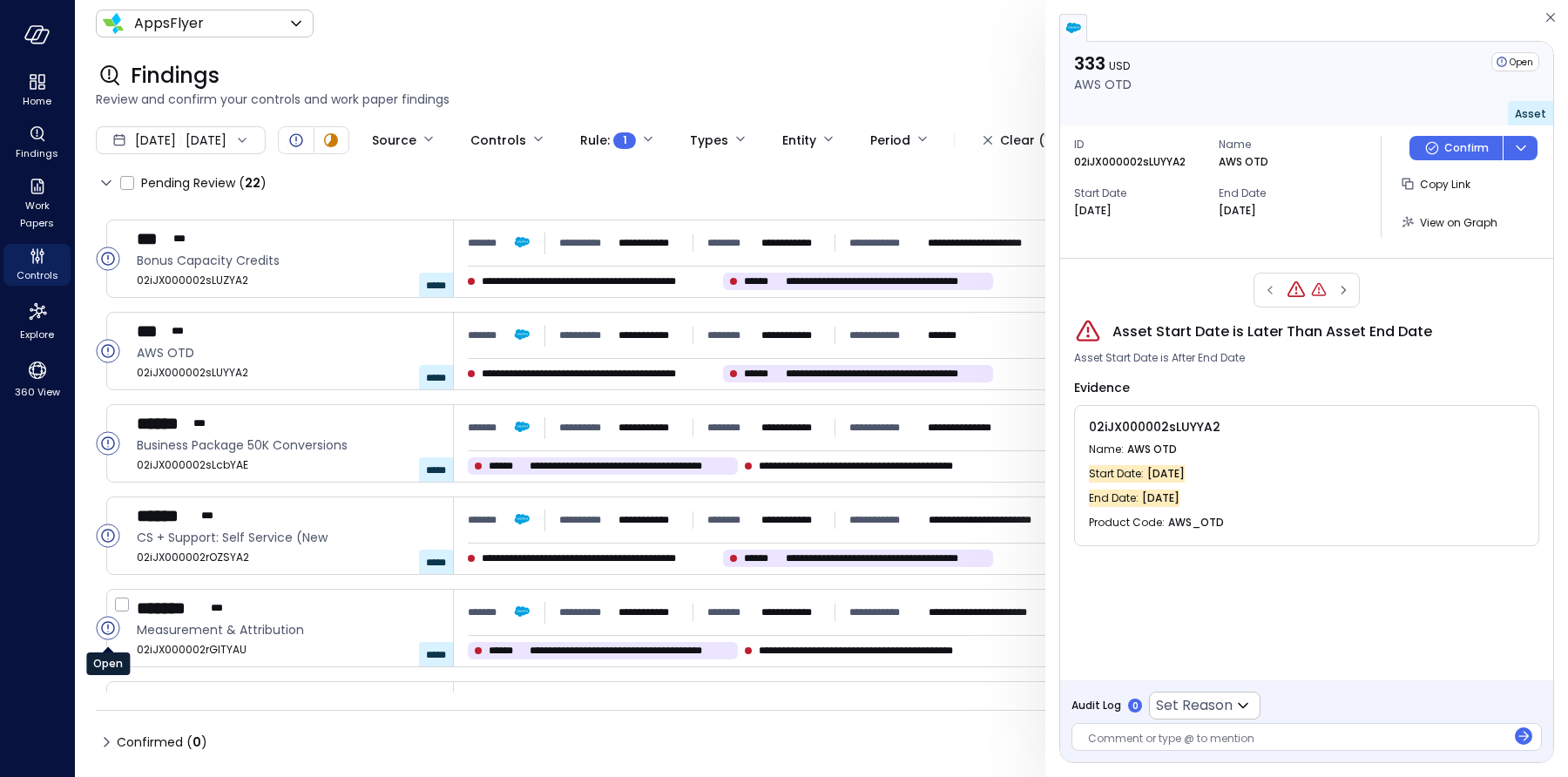
click at [110, 623] on circle "Open" at bounding box center [108, 627] width 23 height 23
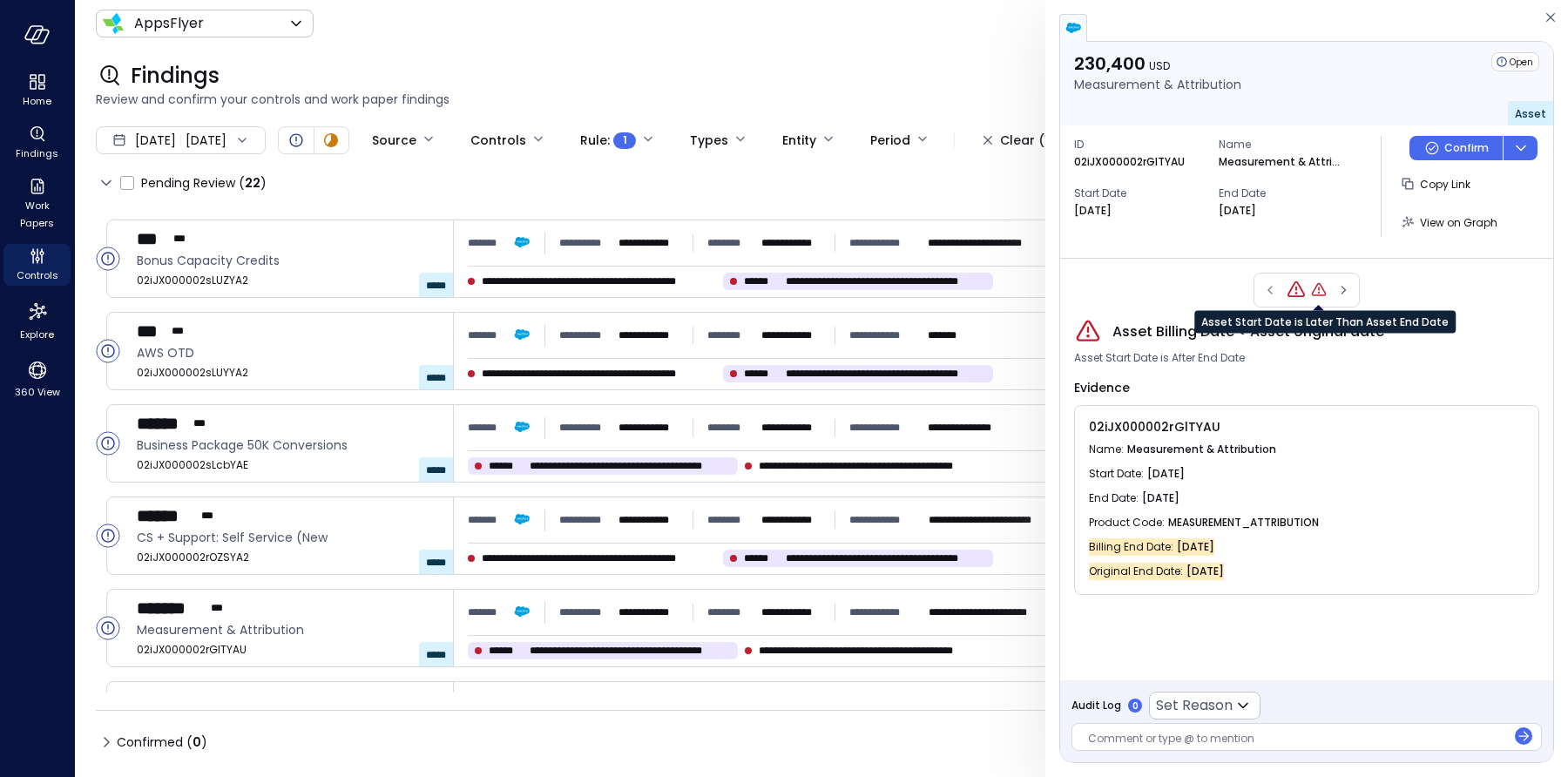
click at [1316, 290] on icon "Asset Start Date is Later Than Asset End Date" at bounding box center [1319, 291] width 18 height 18
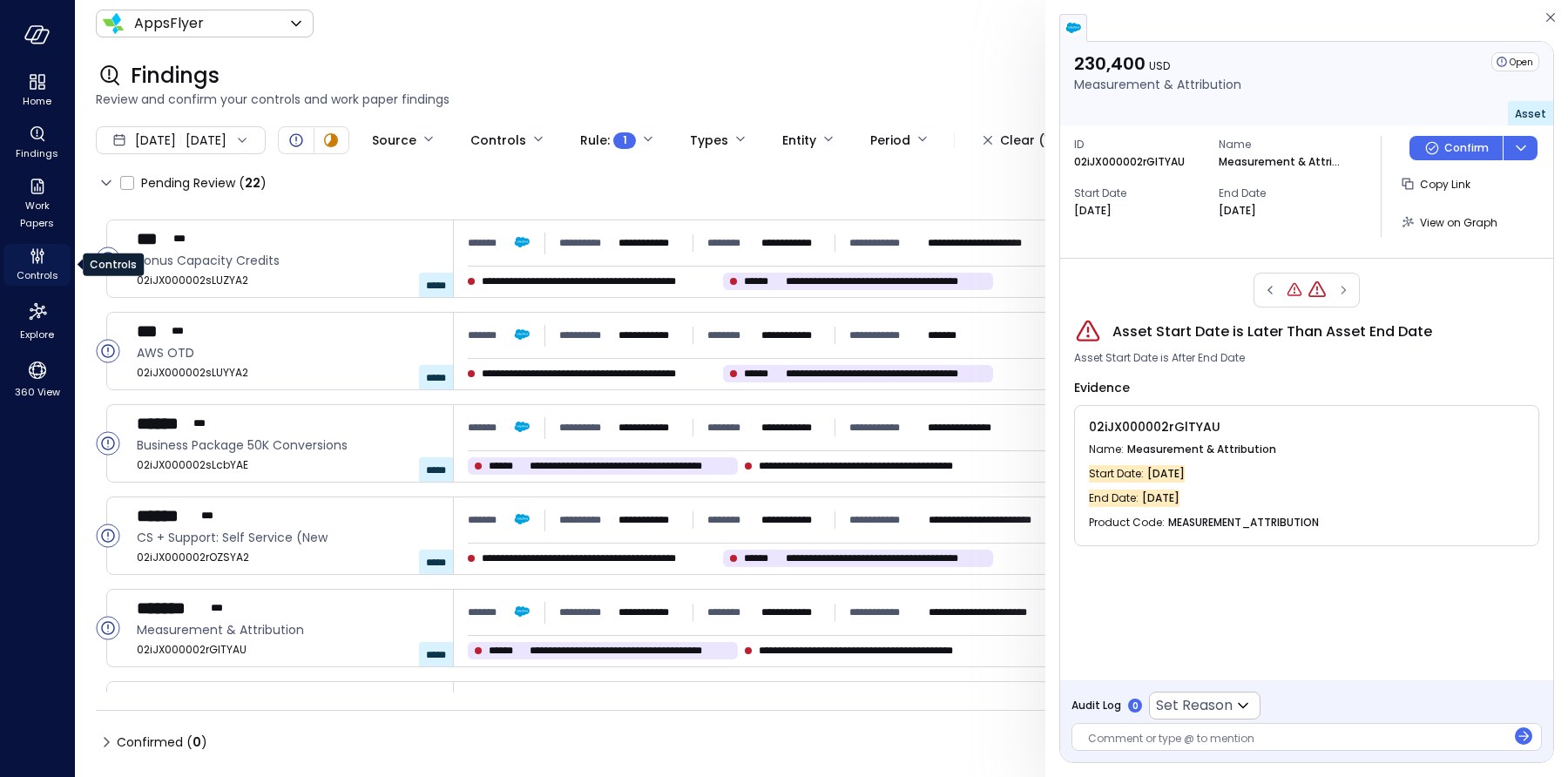
click at [41, 266] on span "Controls" at bounding box center [37, 275] width 42 height 18
click at [36, 260] on icon "Controls" at bounding box center [37, 259] width 4 height 4
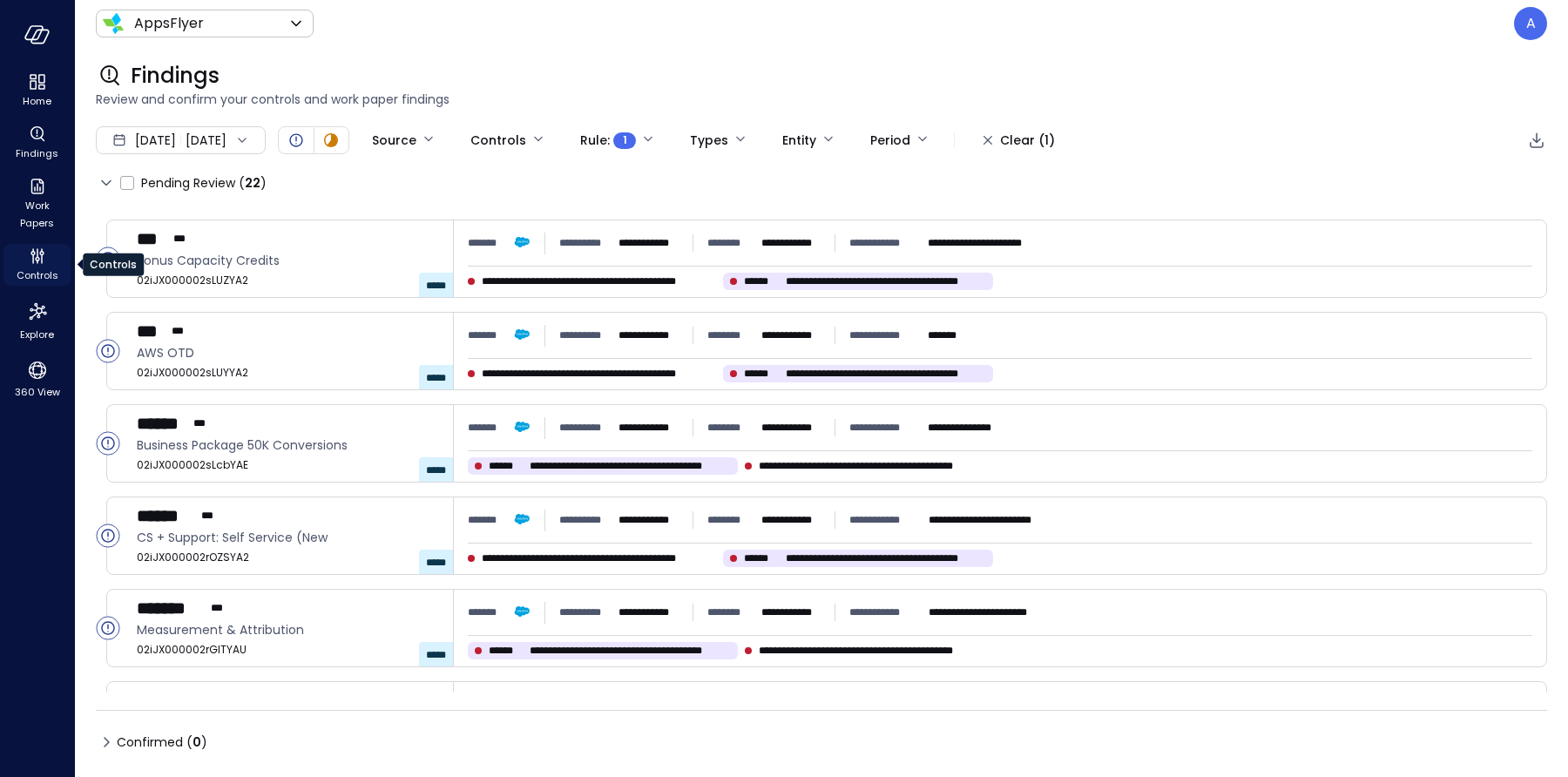
click at [36, 260] on icon "Controls" at bounding box center [37, 259] width 4 height 4
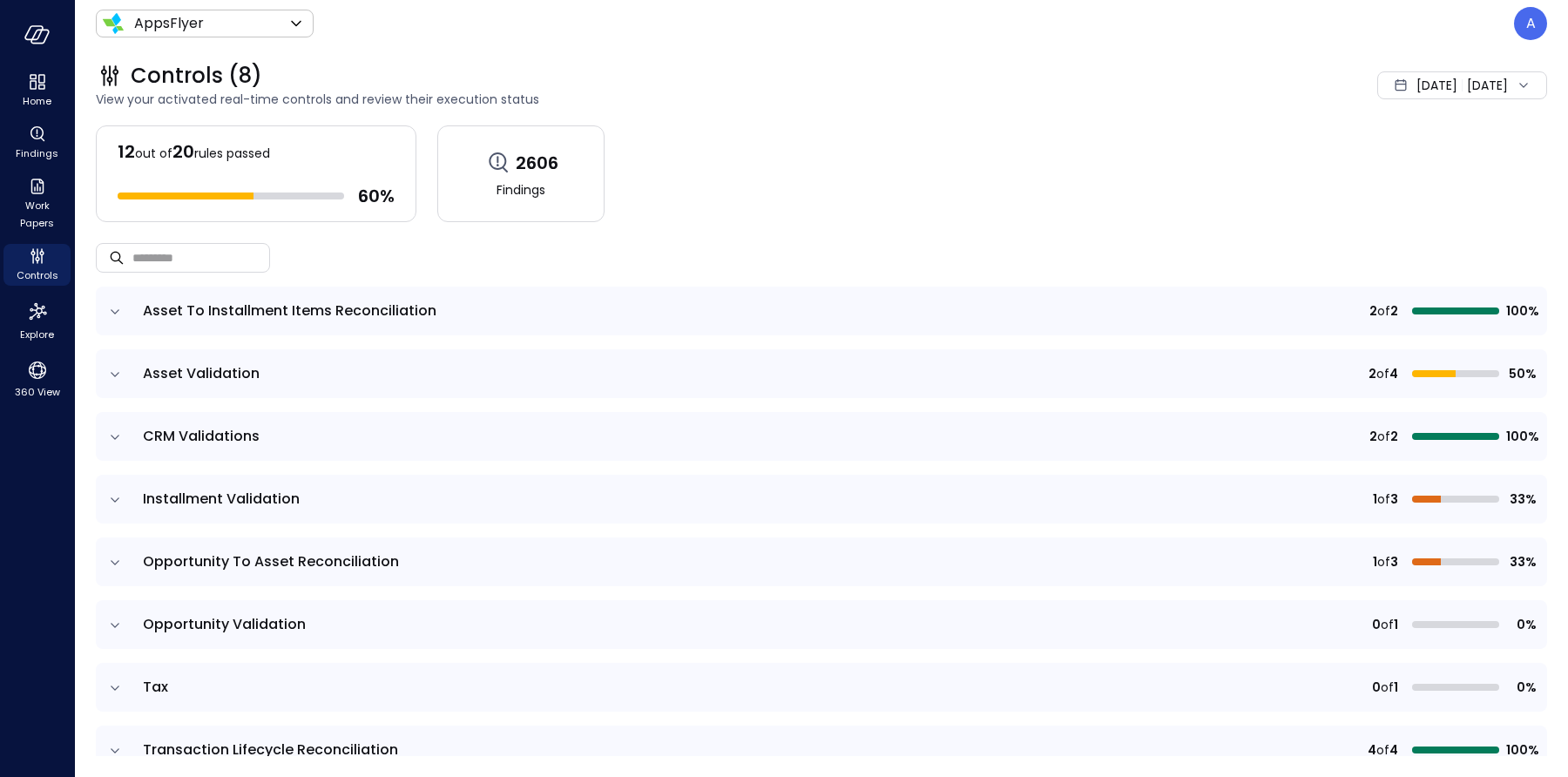
click at [116, 373] on icon "expand row" at bounding box center [115, 375] width 18 height 18
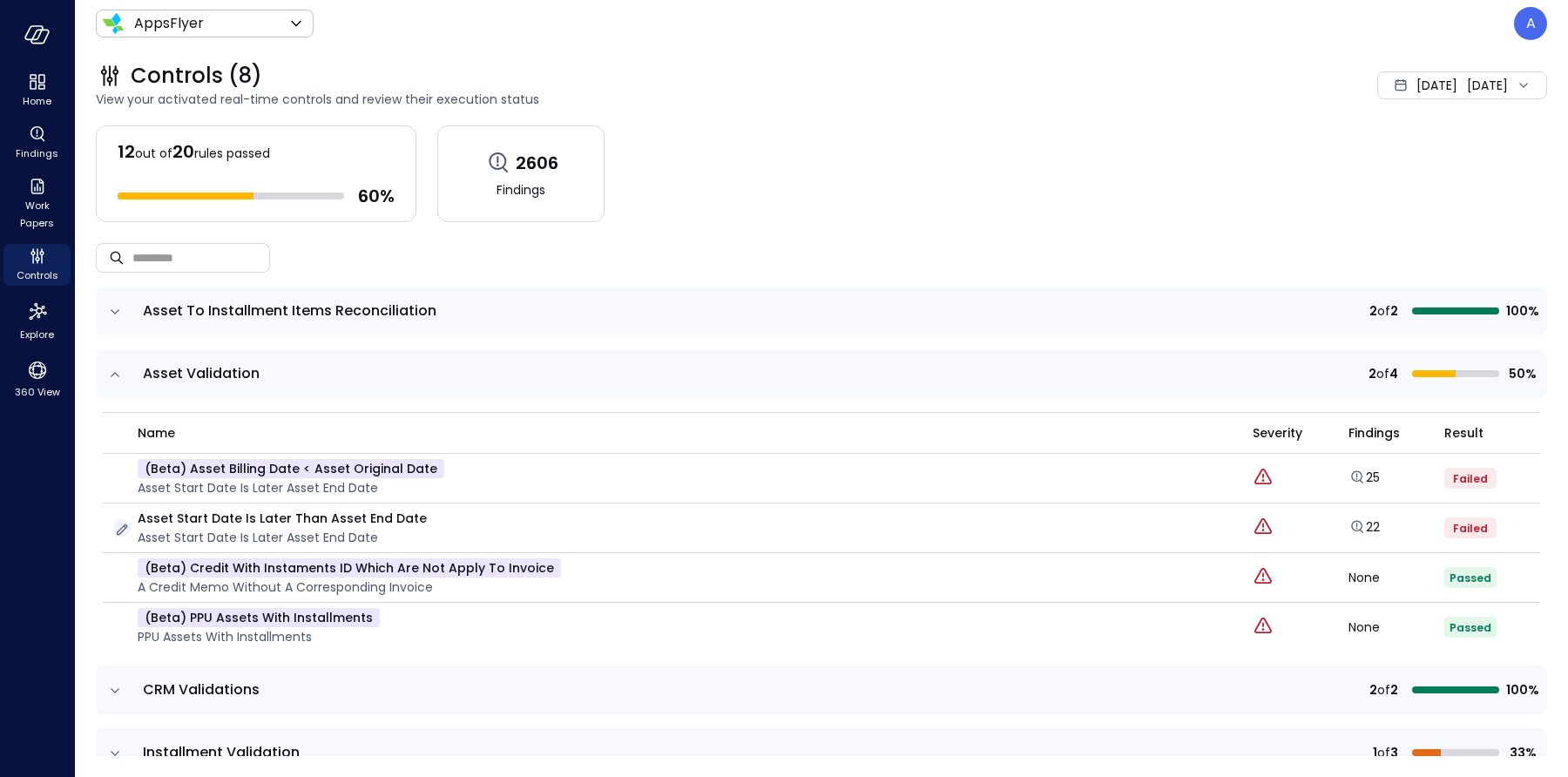
click at [122, 527] on icon "button" at bounding box center [122, 529] width 18 height 18
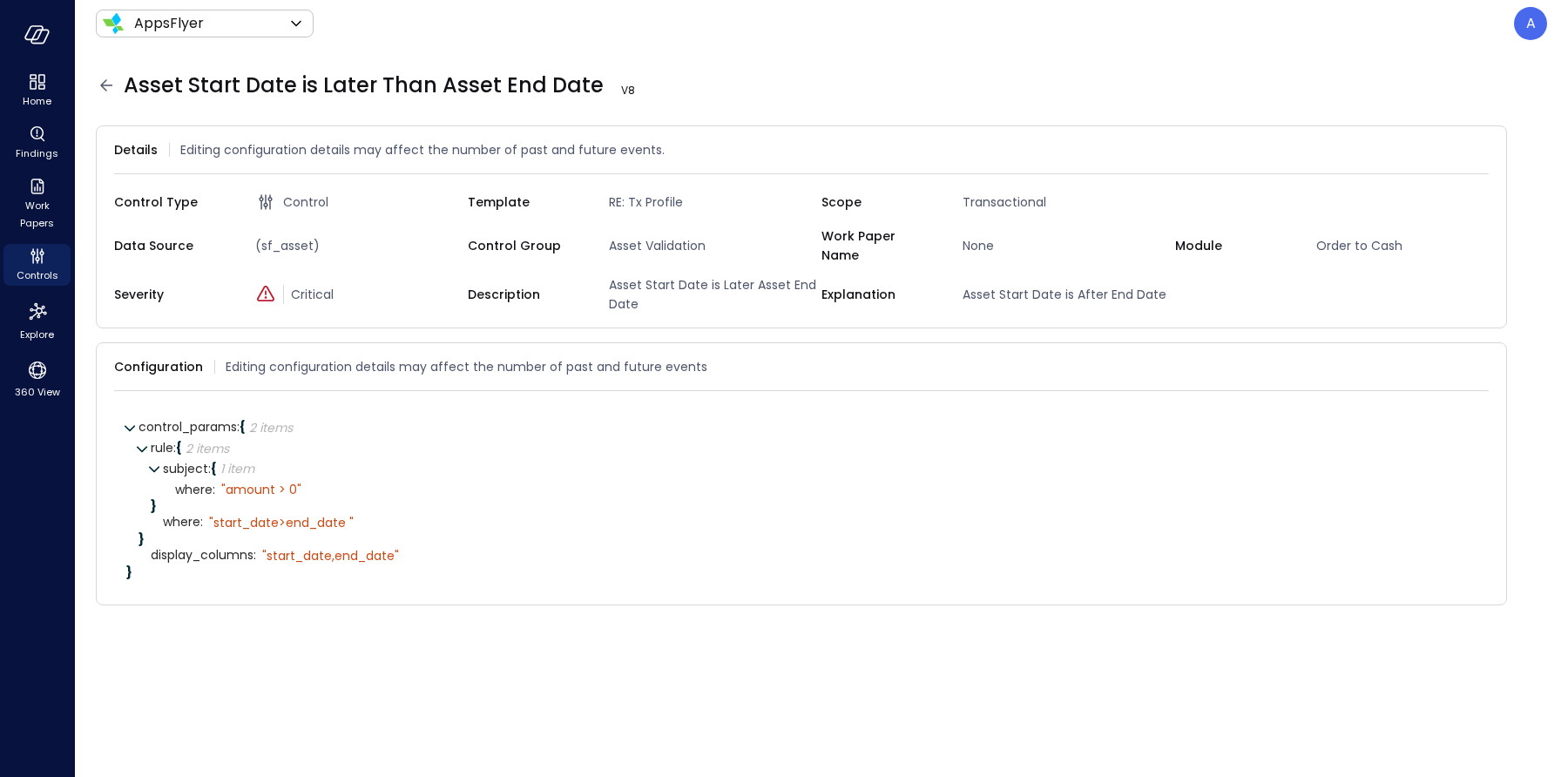
click at [107, 86] on icon at bounding box center [106, 85] width 21 height 21
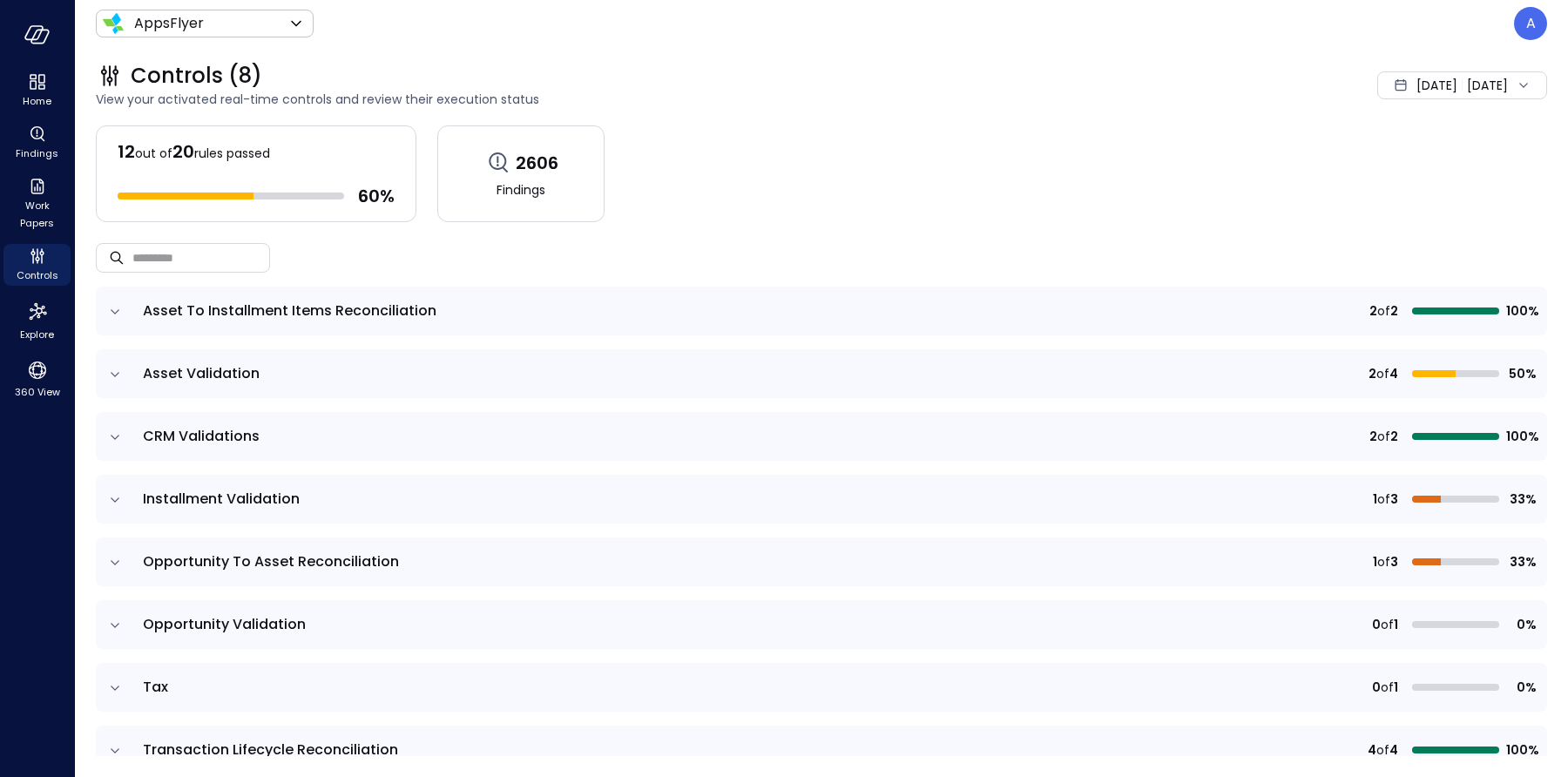
click at [120, 372] on icon "expand row" at bounding box center [115, 375] width 18 height 18
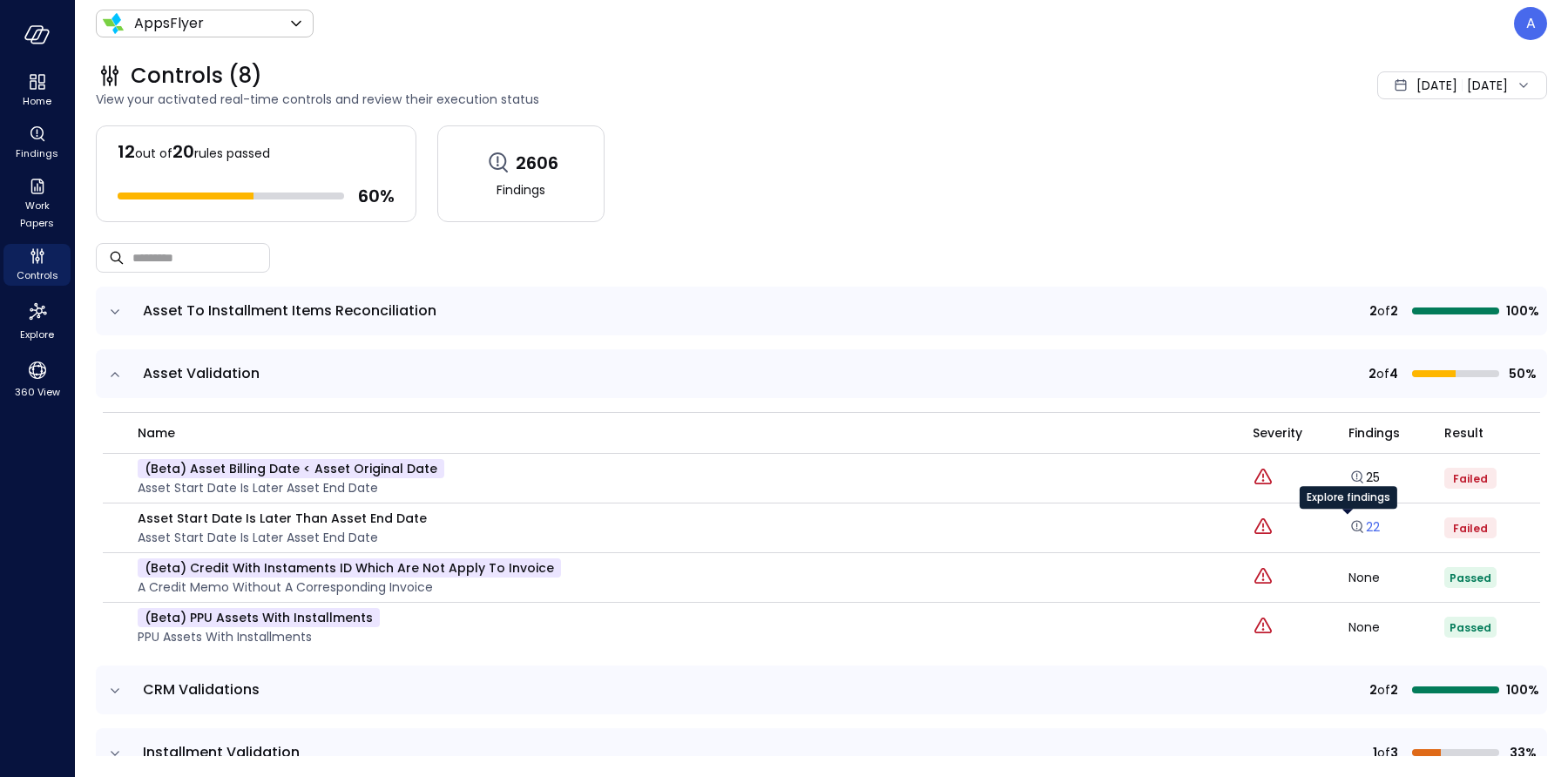
click at [1349, 522] on icon "Explore findings" at bounding box center [1358, 527] width 18 height 18
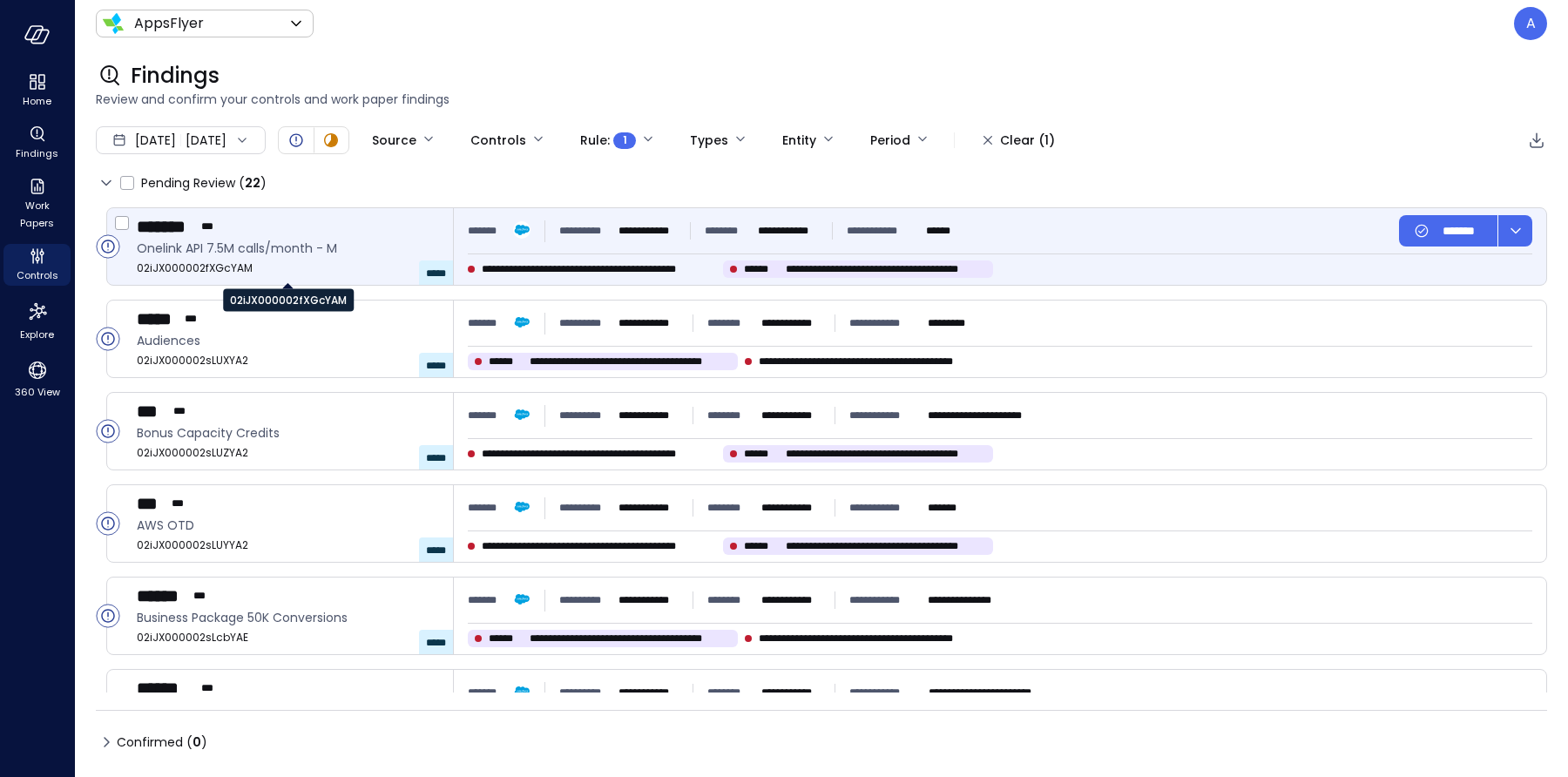
click at [210, 269] on span "02iJX000002fXGcYAM" at bounding box center [288, 268] width 302 height 18
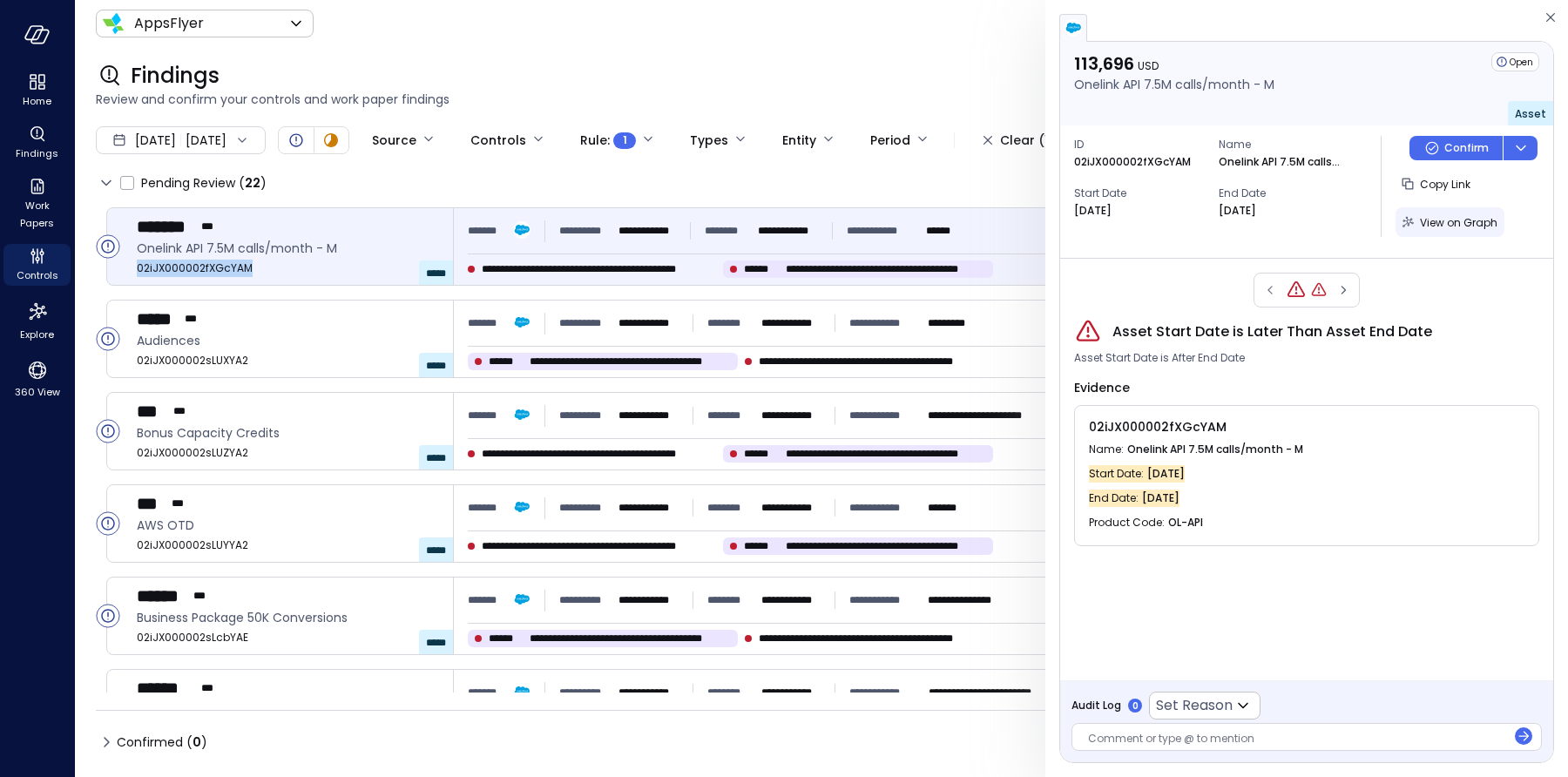
click at [1444, 222] on span "View on Graph" at bounding box center [1458, 222] width 77 height 15
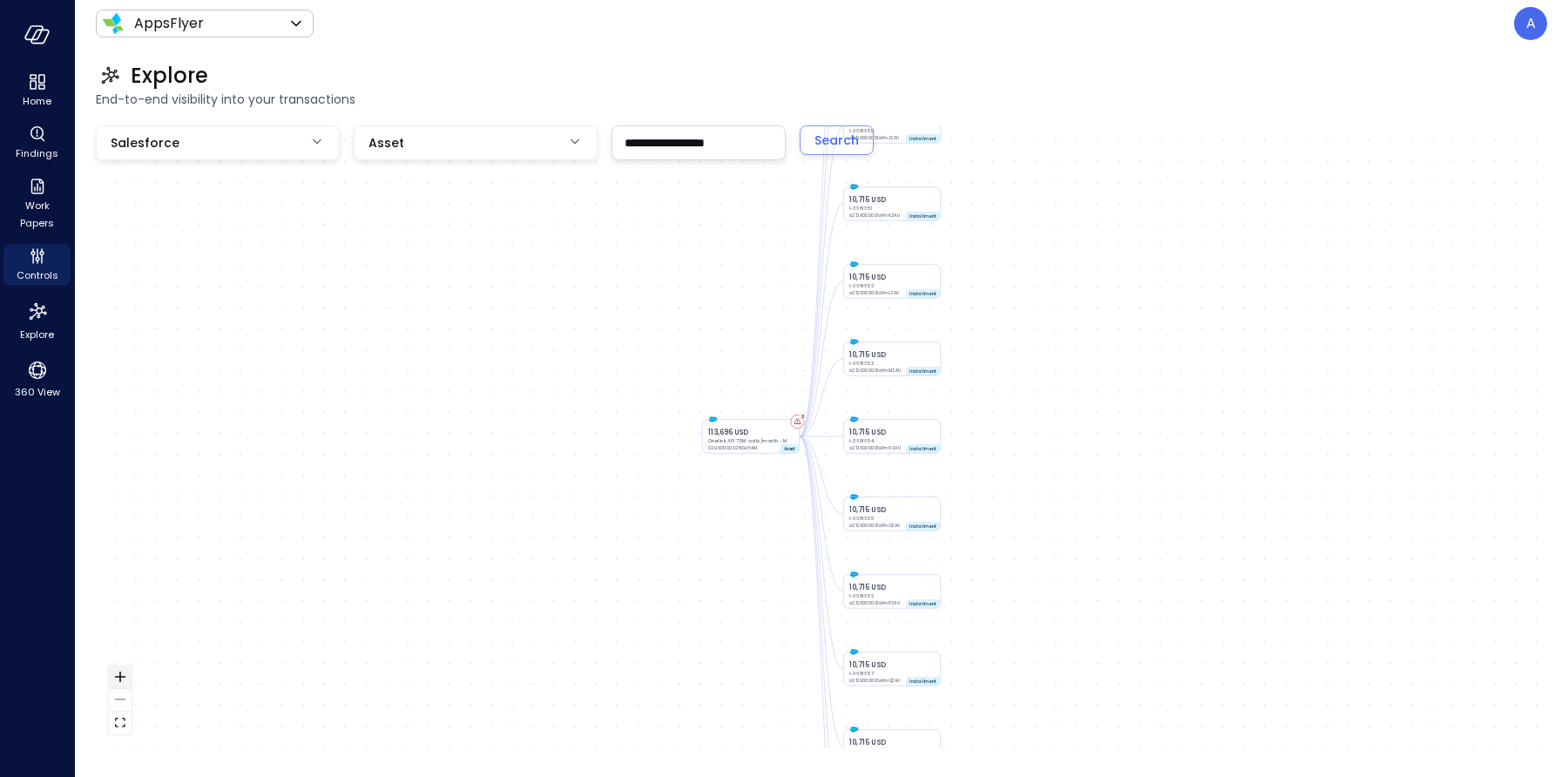
click at [113, 678] on button "zoom in" at bounding box center [119, 677] width 23 height 23
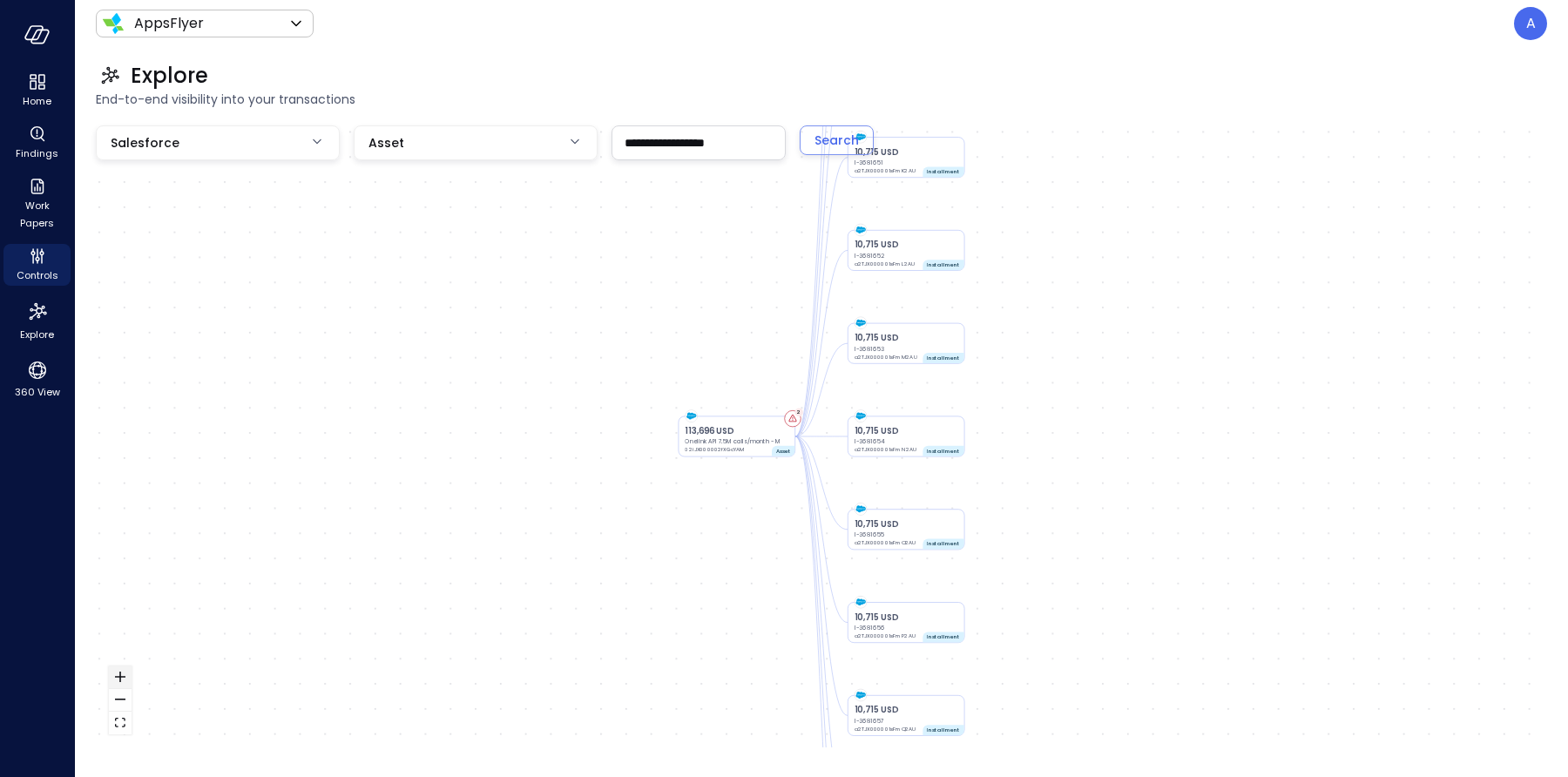
click at [114, 678] on button "zoom in" at bounding box center [119, 677] width 23 height 23
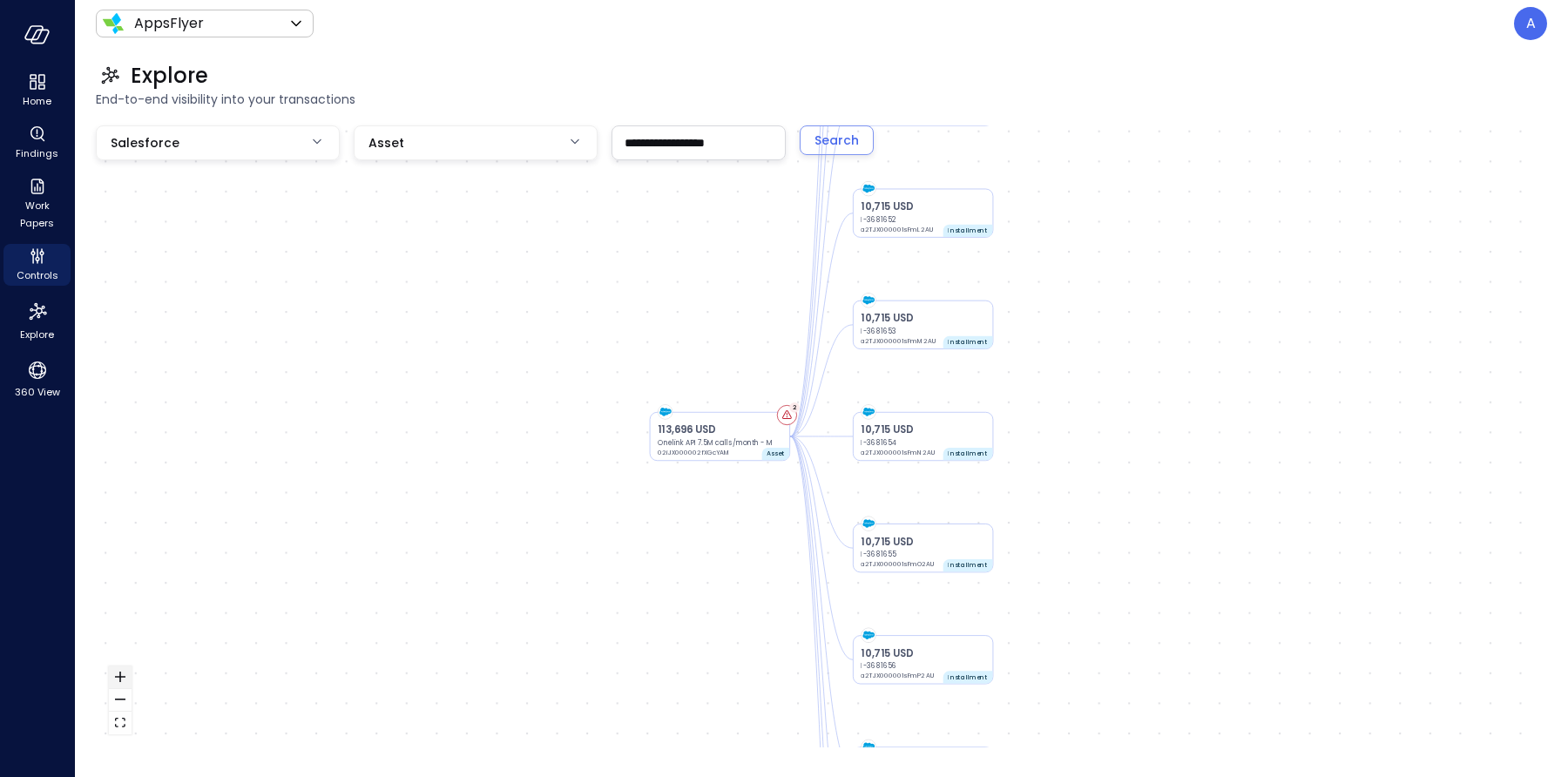
click at [114, 678] on button "zoom in" at bounding box center [119, 677] width 23 height 23
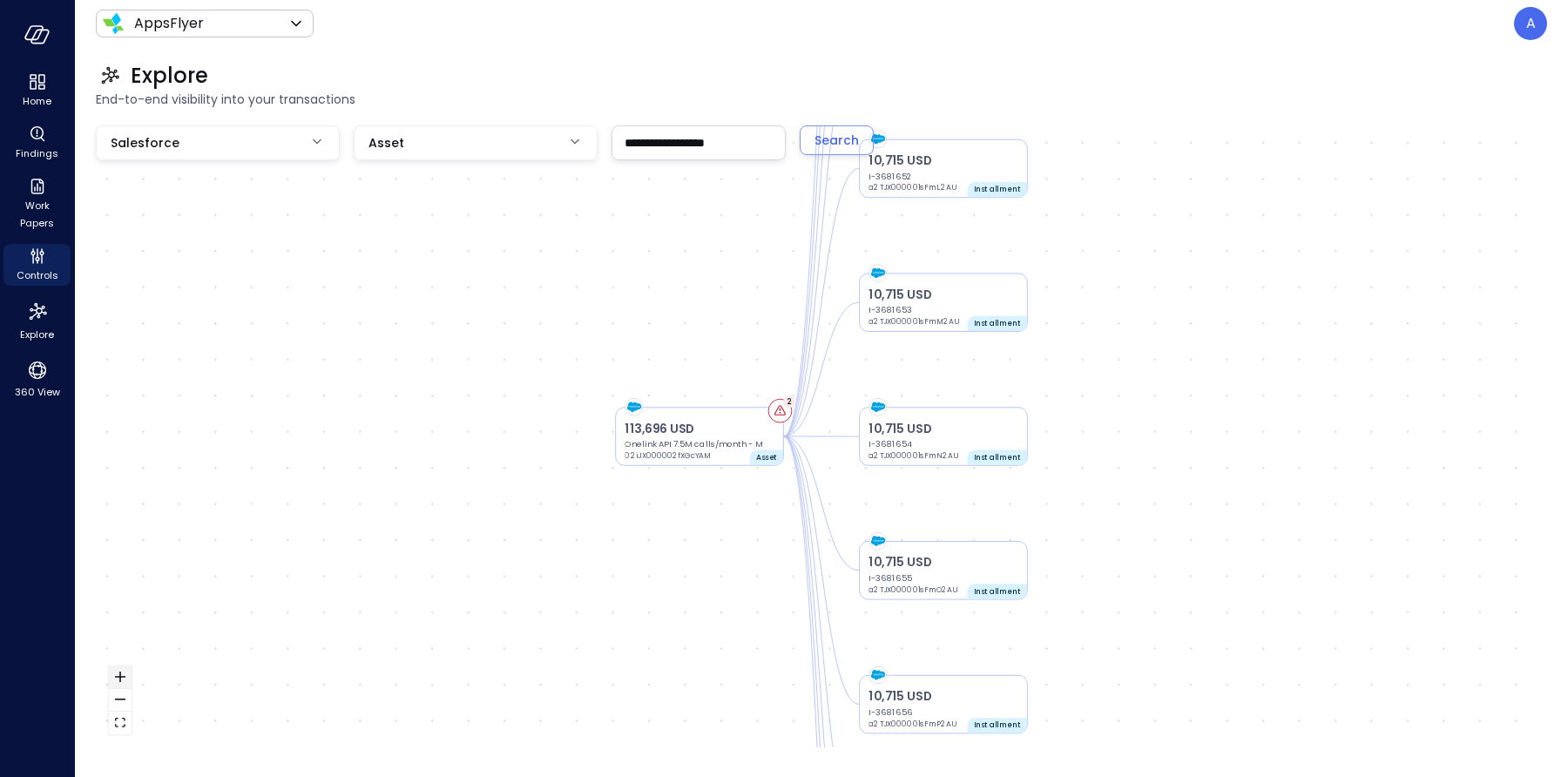
click at [114, 678] on button "zoom in" at bounding box center [119, 677] width 23 height 23
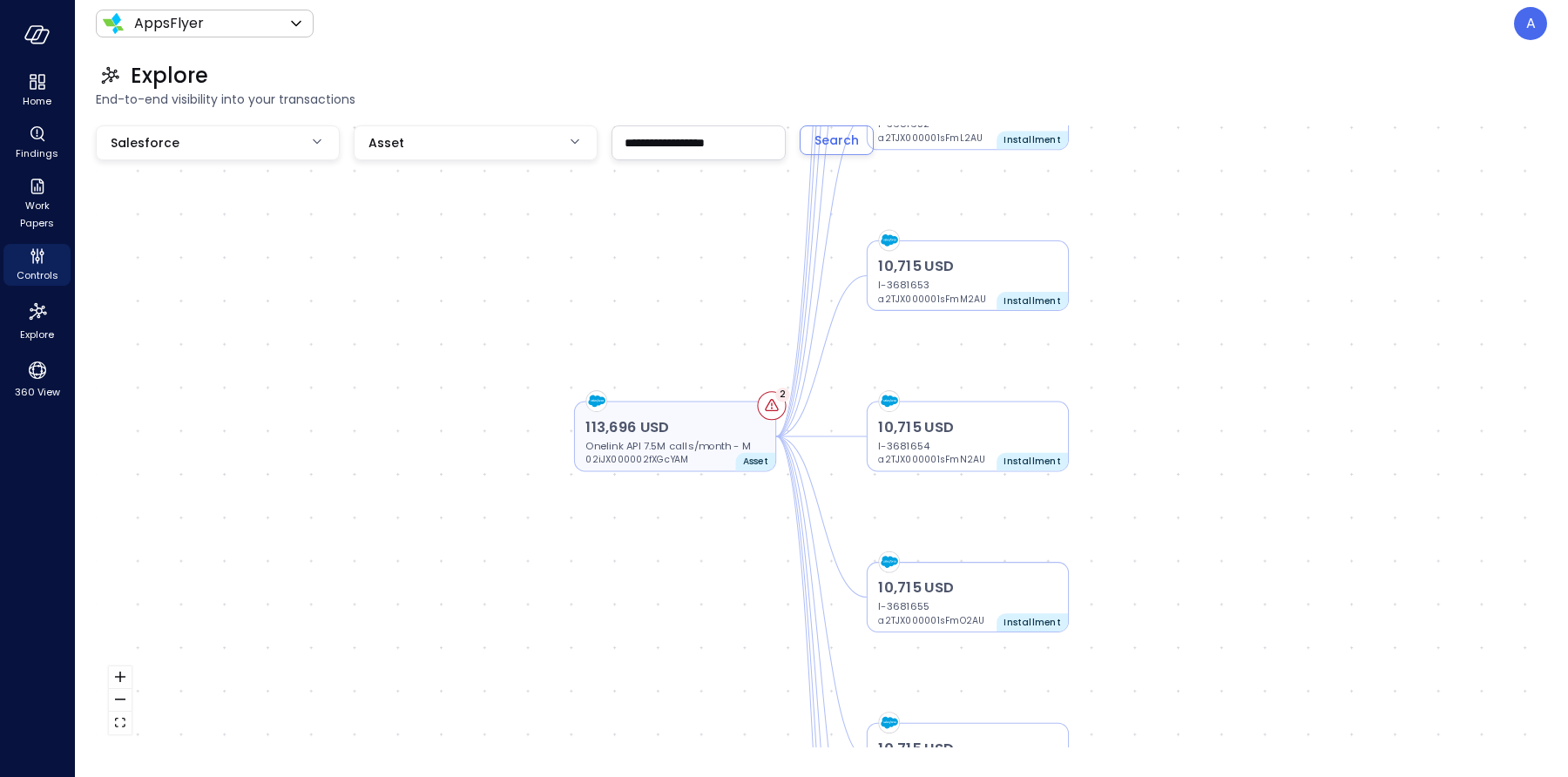
click at [663, 436] on p "113,696 USD" at bounding box center [674, 428] width 178 height 22
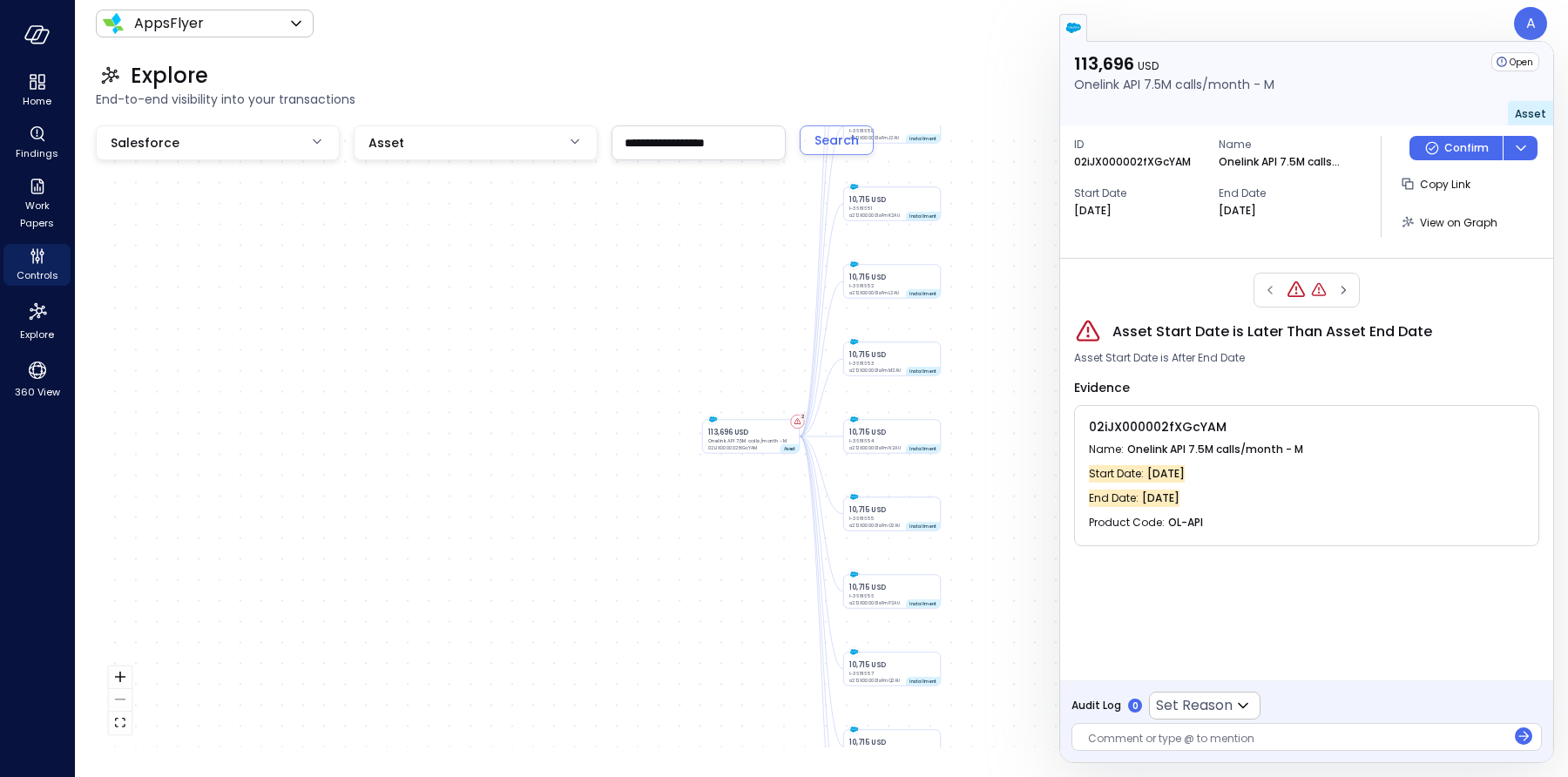
click at [1132, 165] on p "02iJX000002fXGcYAM" at bounding box center [1132, 162] width 116 height 18
copy p "02iJX000002fXGcYAM"
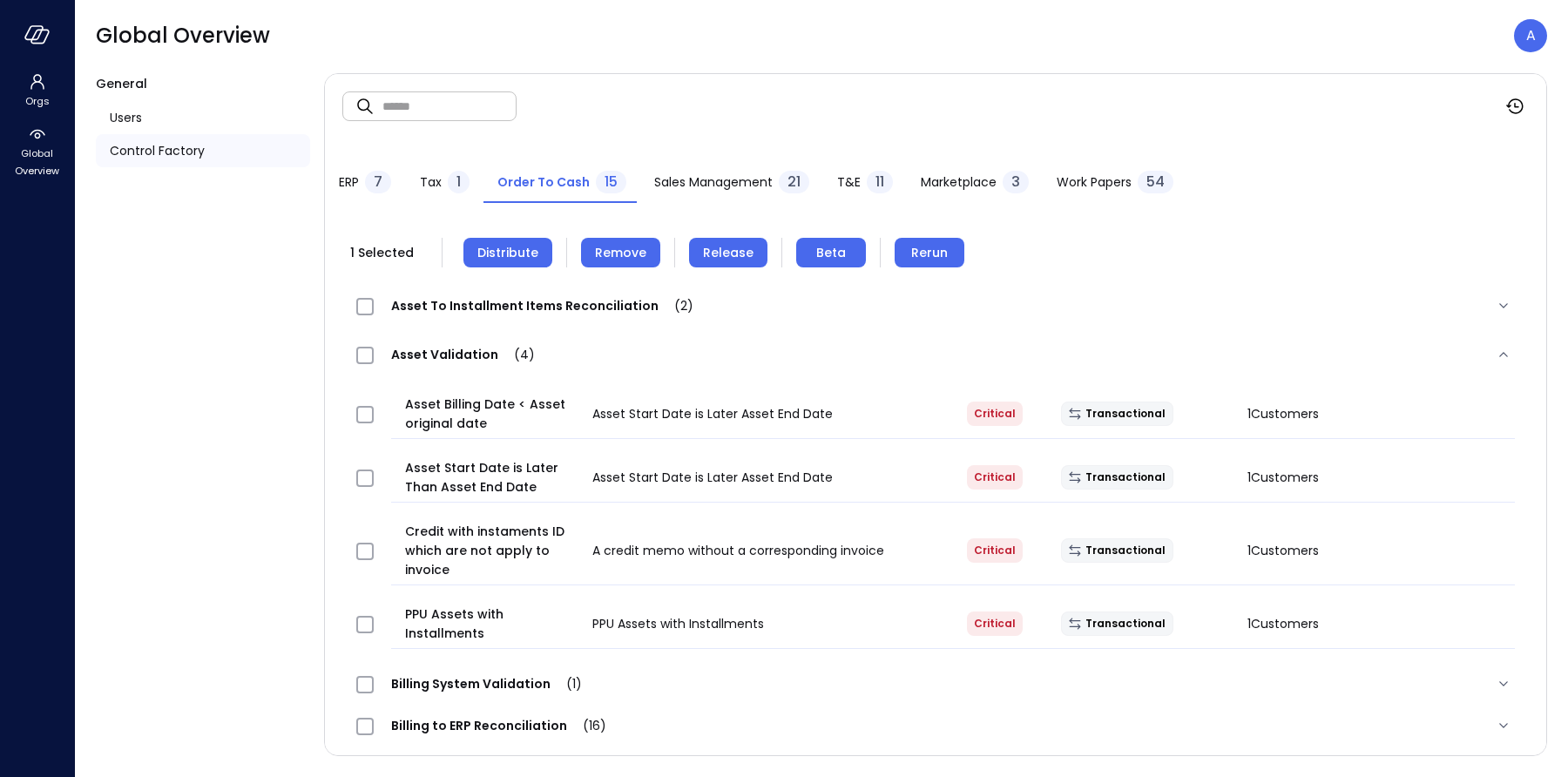
click at [543, 309] on span "Asset To Installment Items Reconciliation (2)" at bounding box center [542, 306] width 338 height 18
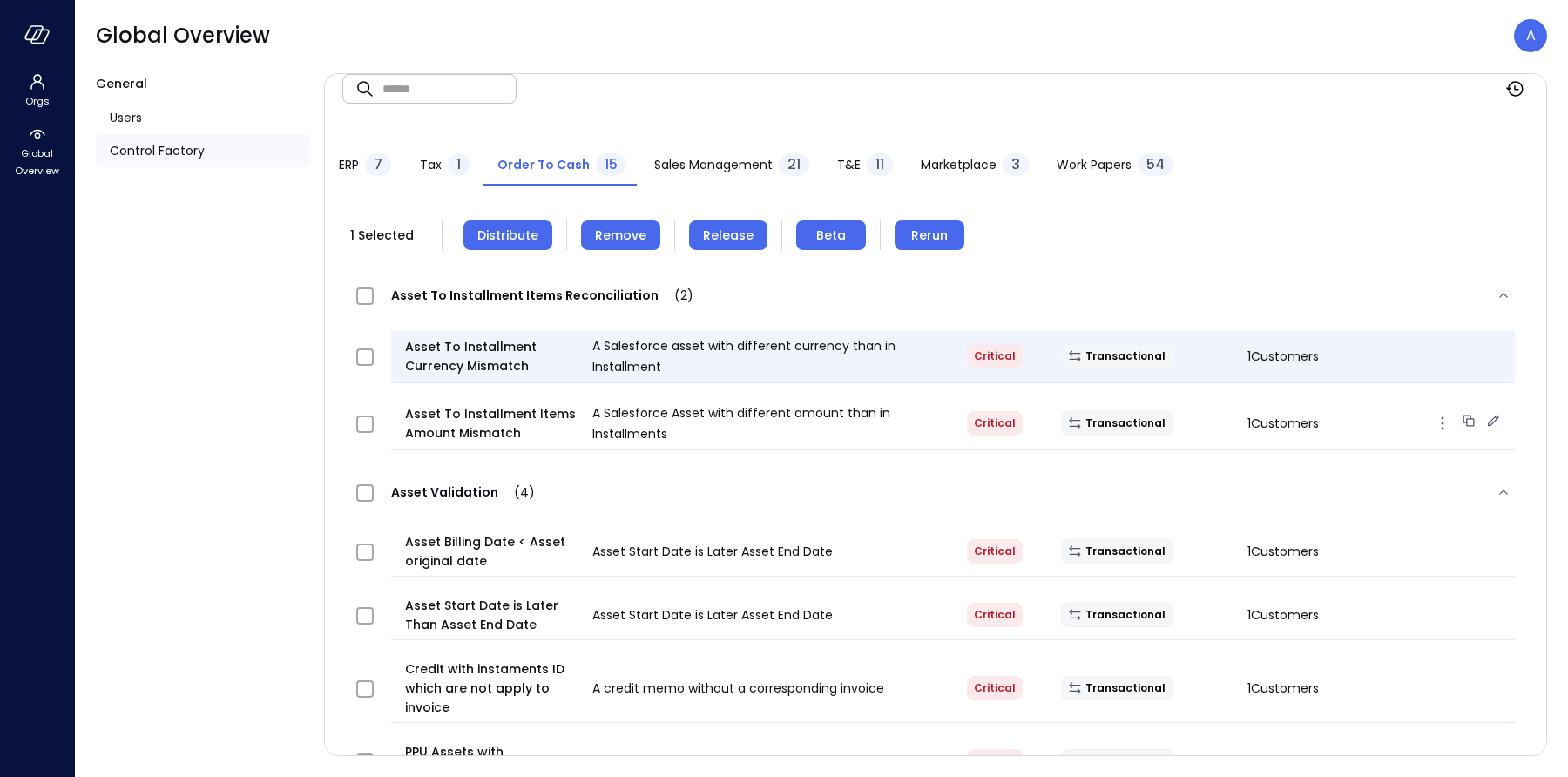
scroll to position [19, 0]
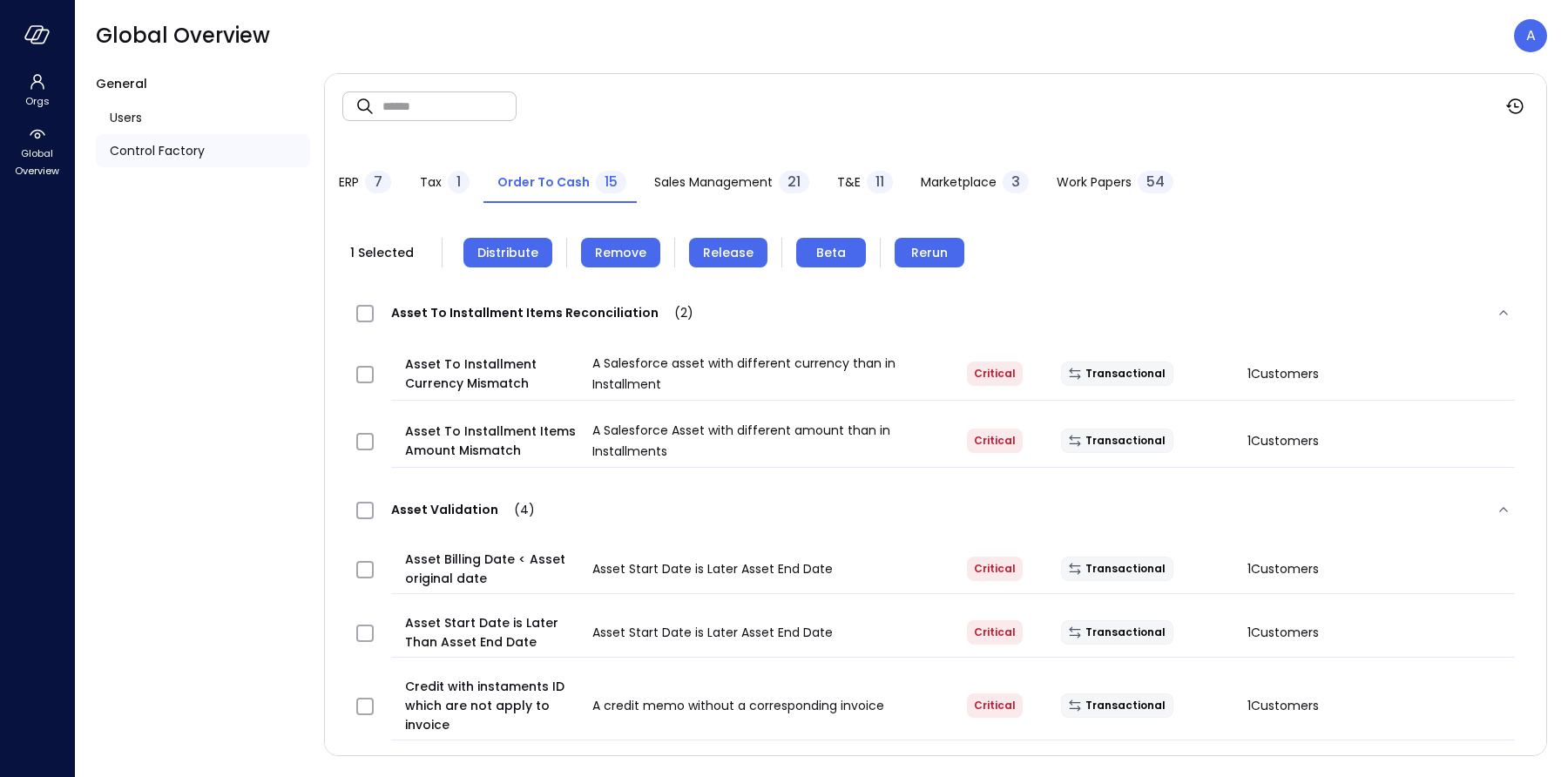
scroll to position [19, 0]
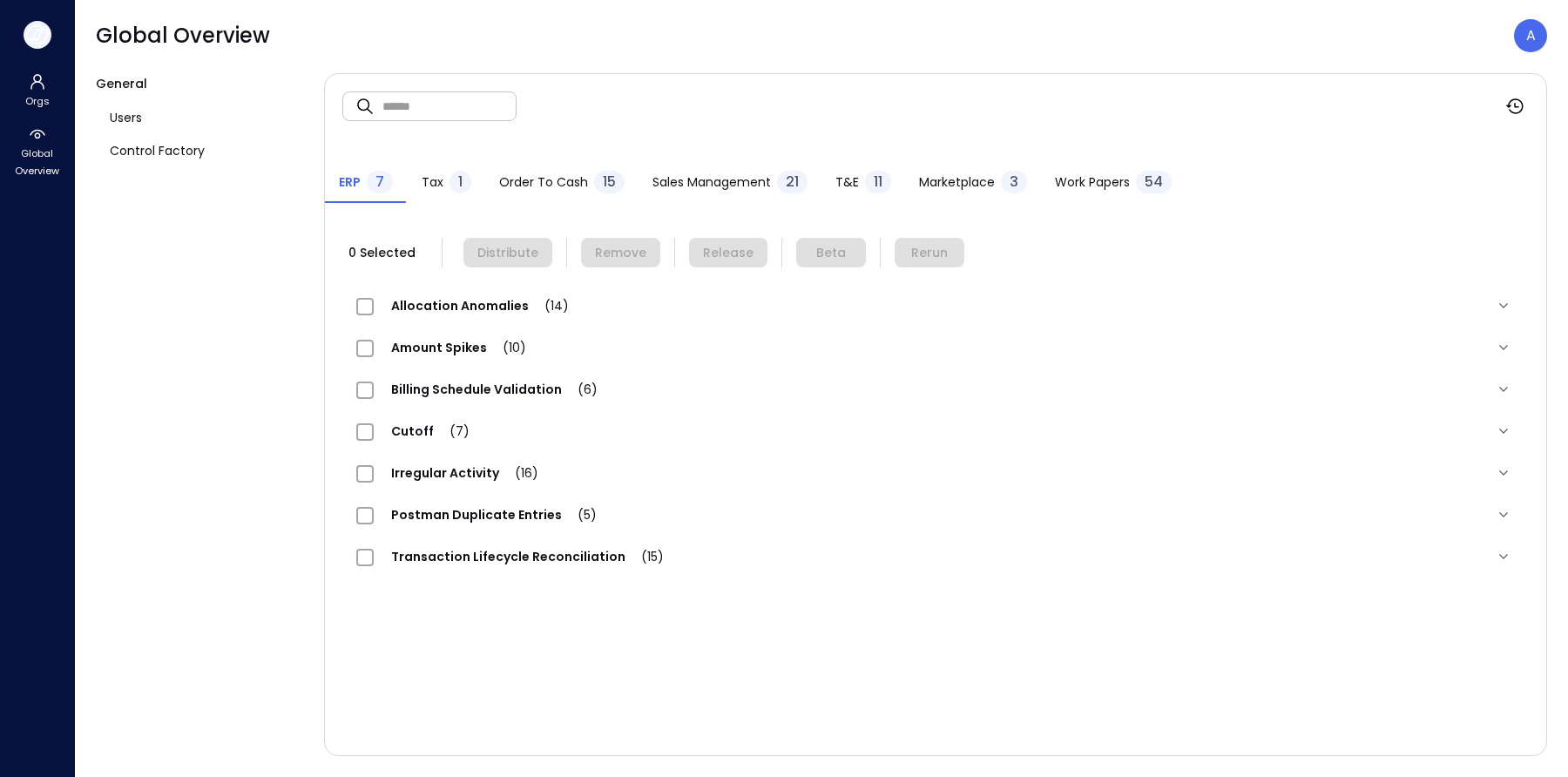
click at [28, 33] on icon "button" at bounding box center [37, 35] width 26 height 20
